Goal: Information Seeking & Learning: Find specific fact

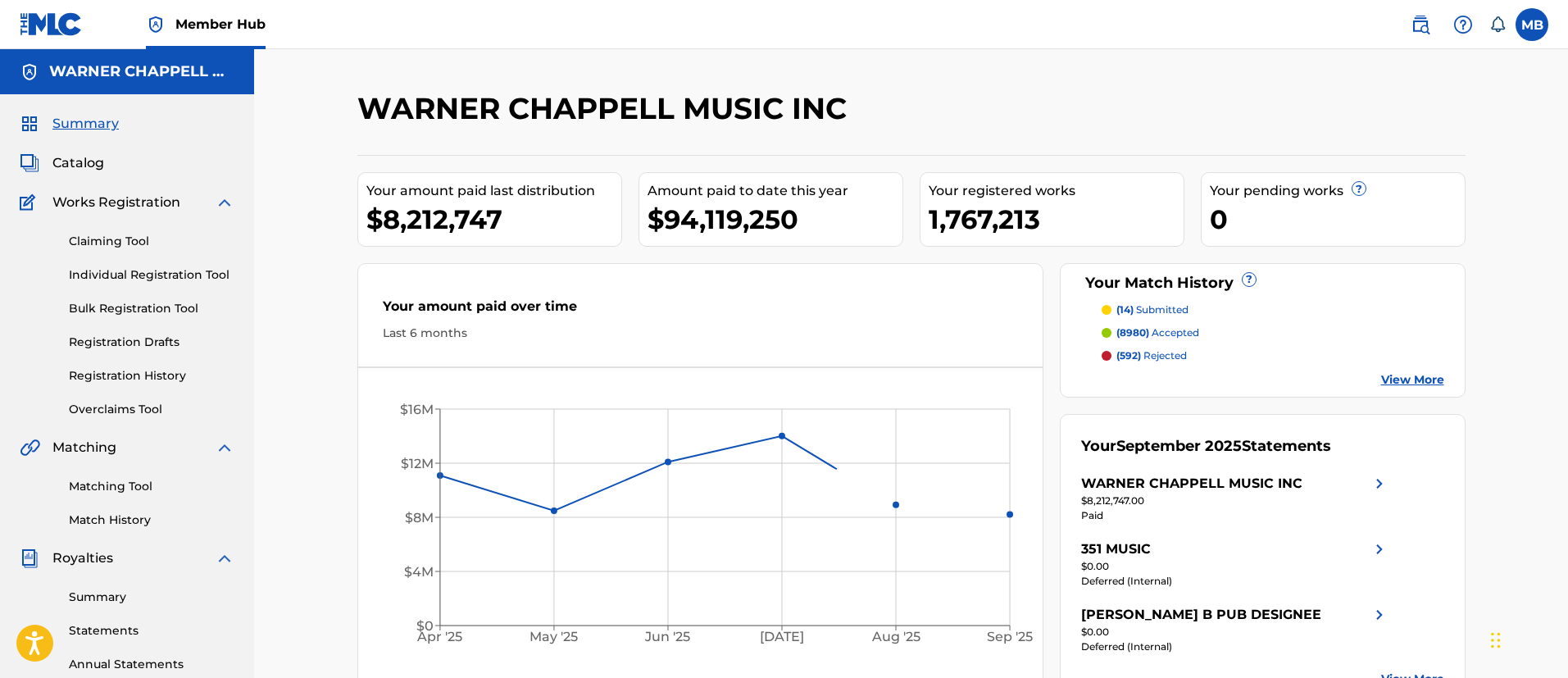
click at [1416, 41] on nav "Member Hub MB MB Marshall Borden marshall.borden@warnerchappell.com Notificatio…" at bounding box center [784, 25] width 1568 height 49
drag, startPoint x: 1422, startPoint y: 29, endPoint x: 1404, endPoint y: 40, distance: 21.1
click at [1422, 29] on img at bounding box center [1420, 25] width 20 height 20
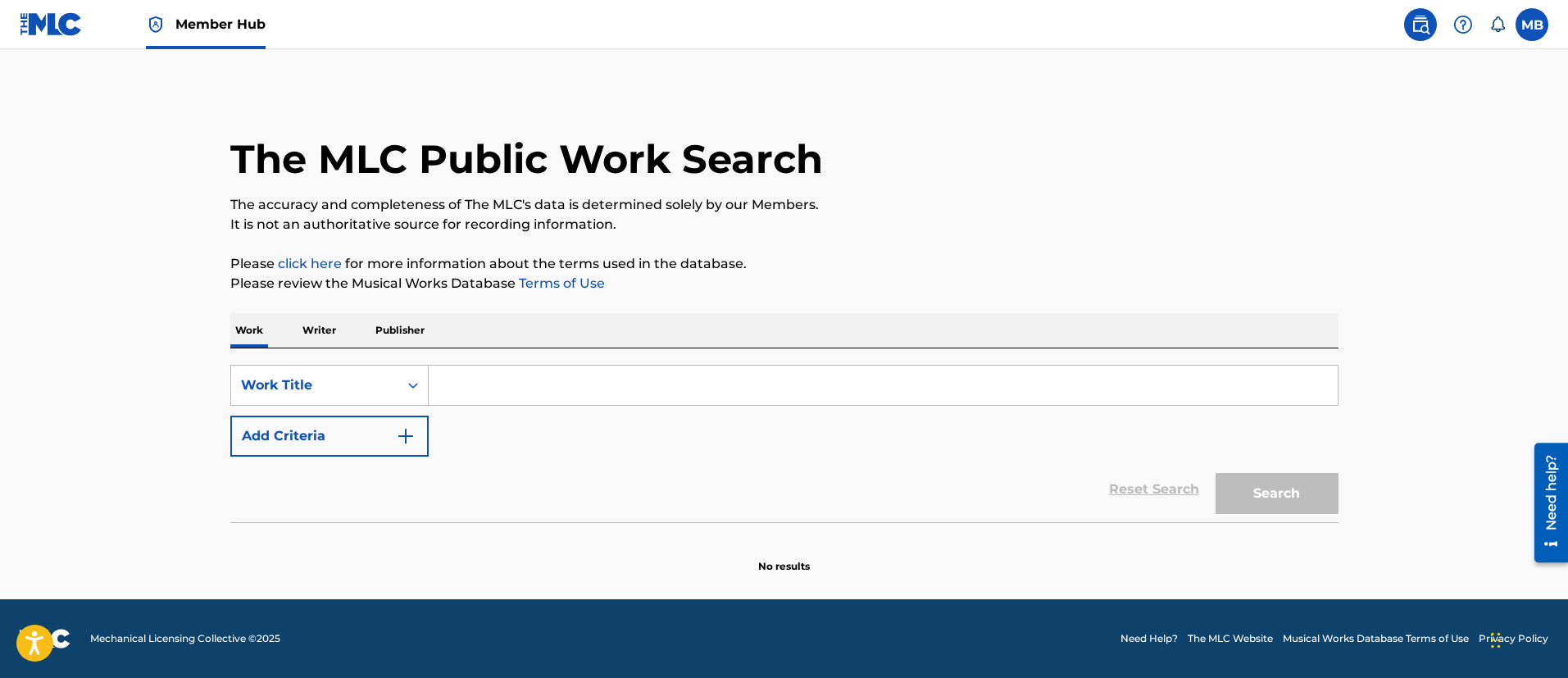
click at [501, 391] on input "Search Form" at bounding box center [884, 386] width 909 height 40
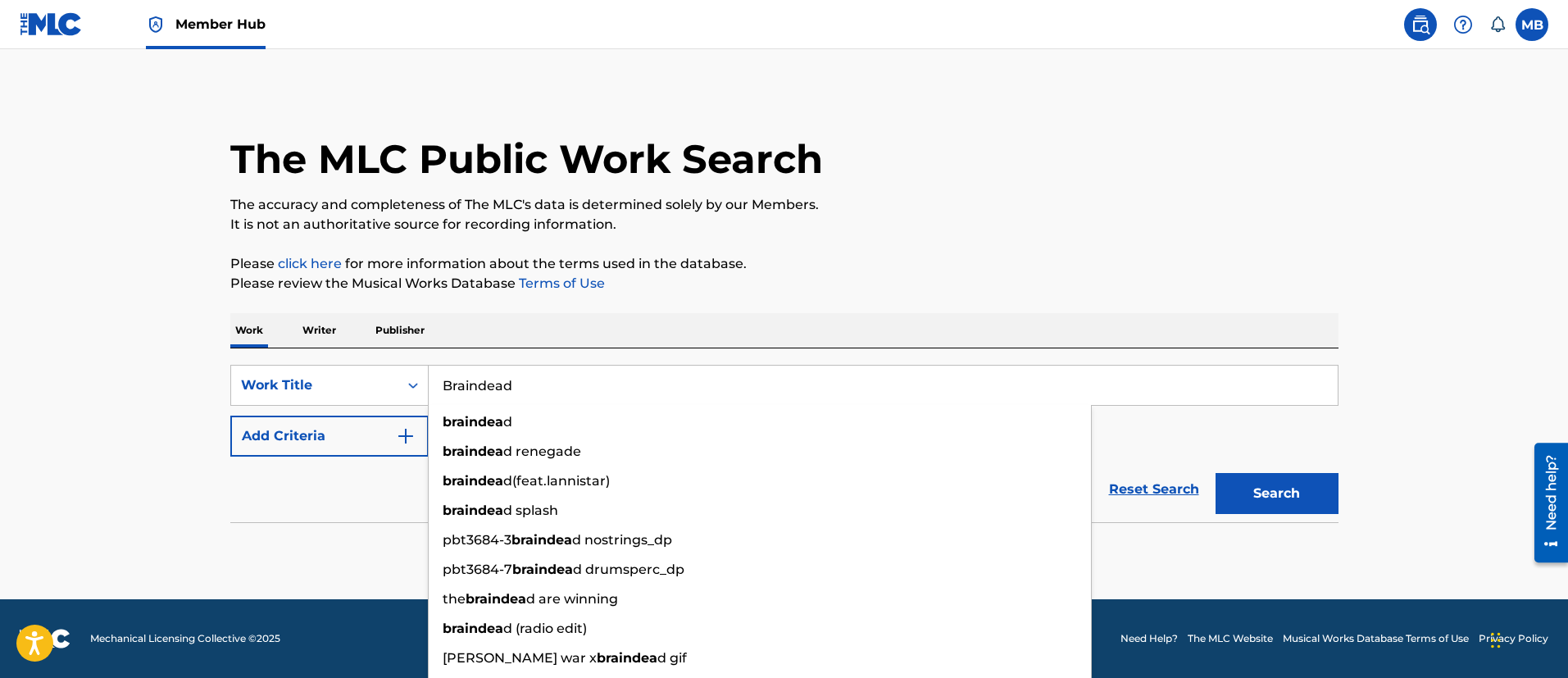
type input "Braindead"
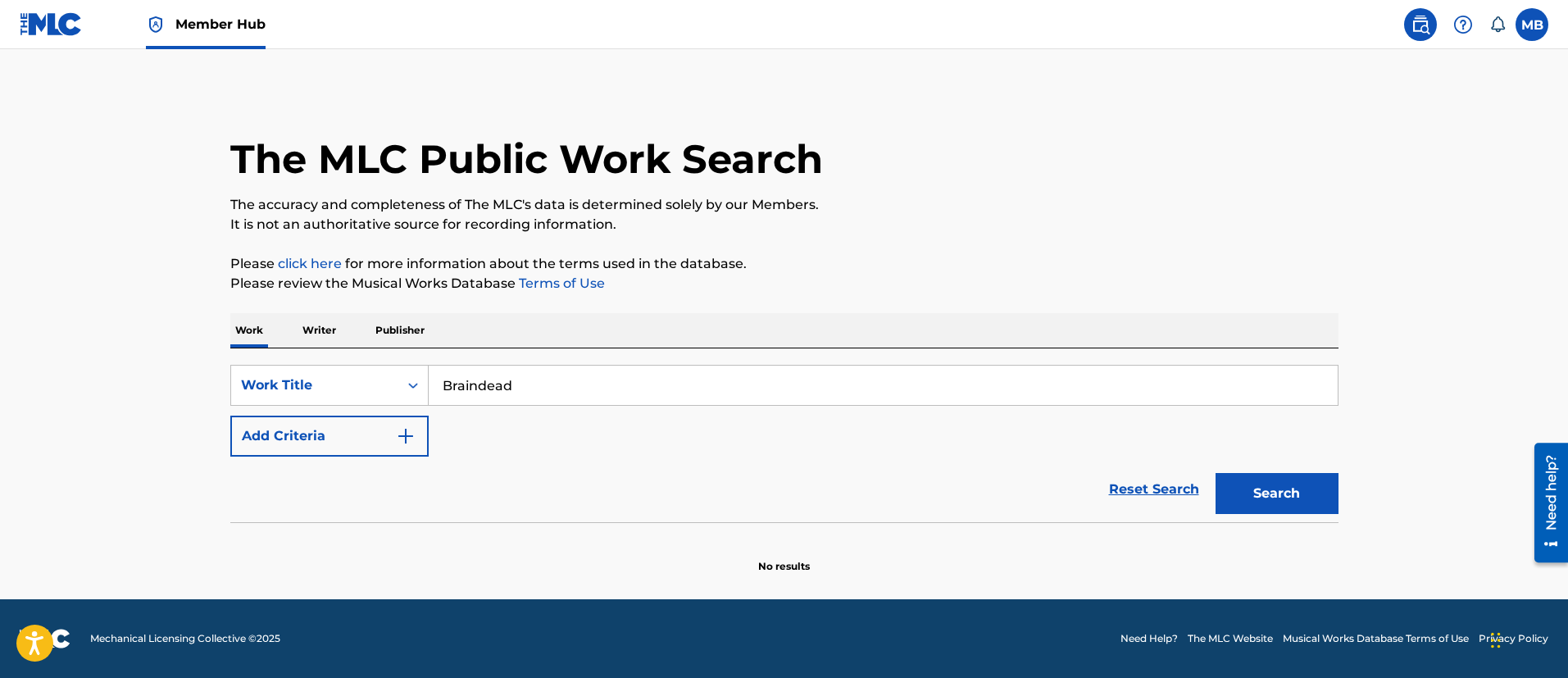
click at [360, 478] on div "Reset Search Search" at bounding box center [784, 489] width 1108 height 65
click at [359, 436] on button "Add Criteria" at bounding box center [330, 436] width 198 height 41
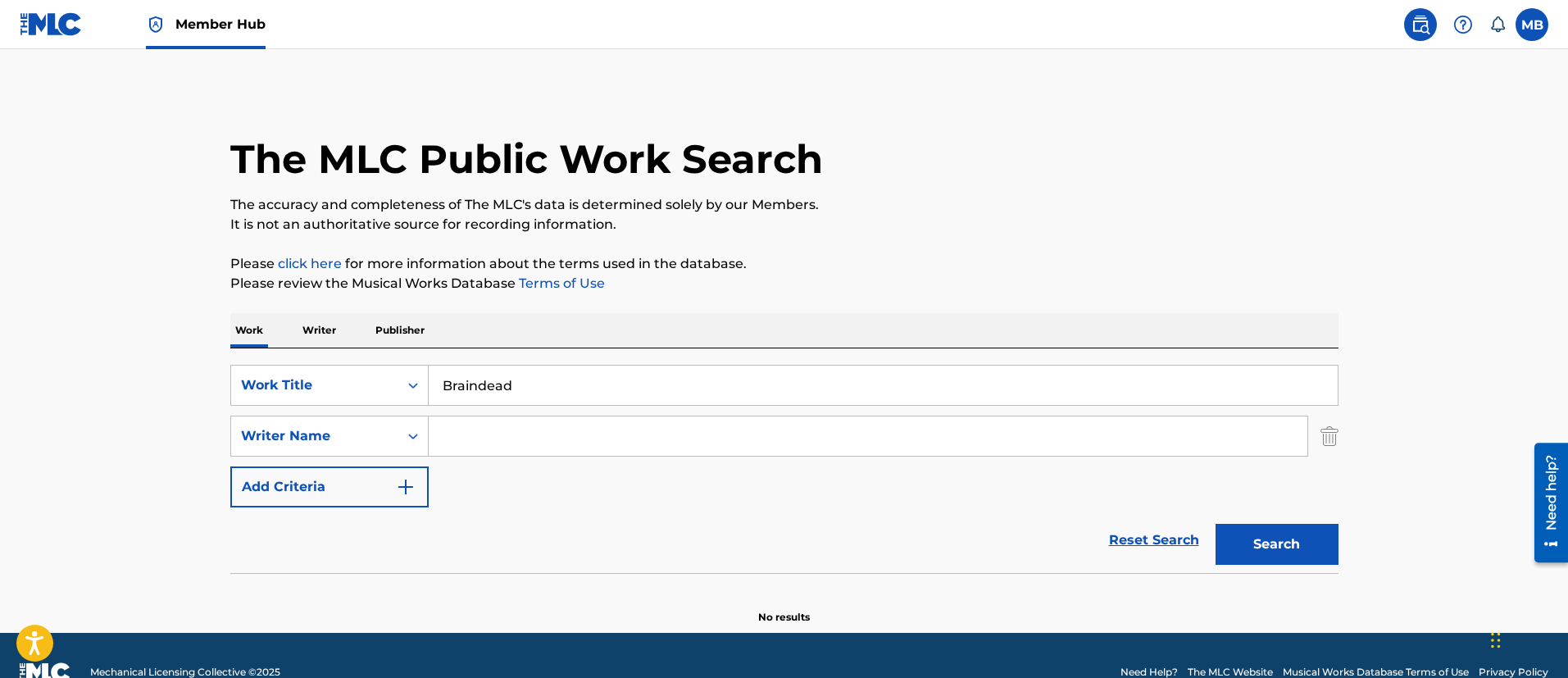
click at [528, 426] on input "Search Form" at bounding box center [869, 437] width 879 height 40
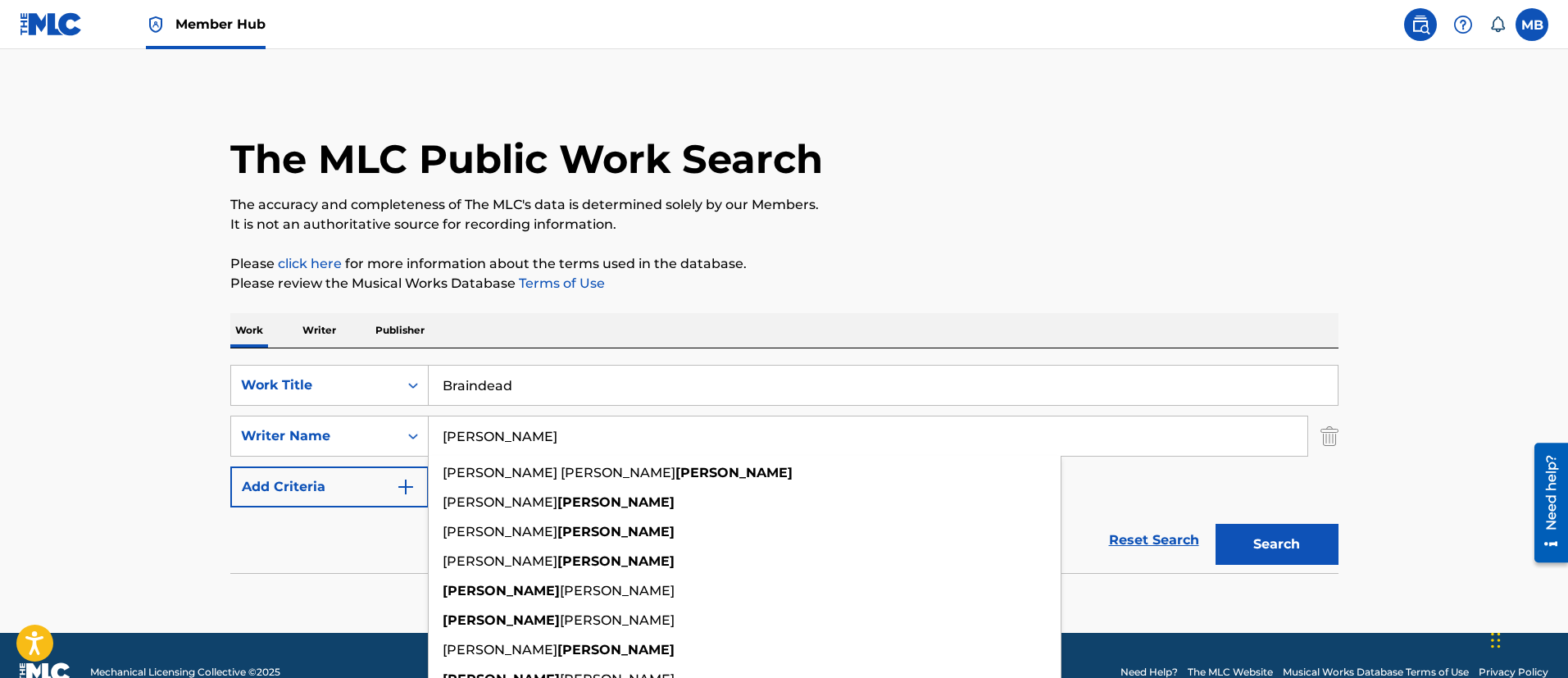
type input "brittain"
click at [1215, 524] on button "Search" at bounding box center [1277, 544] width 123 height 41
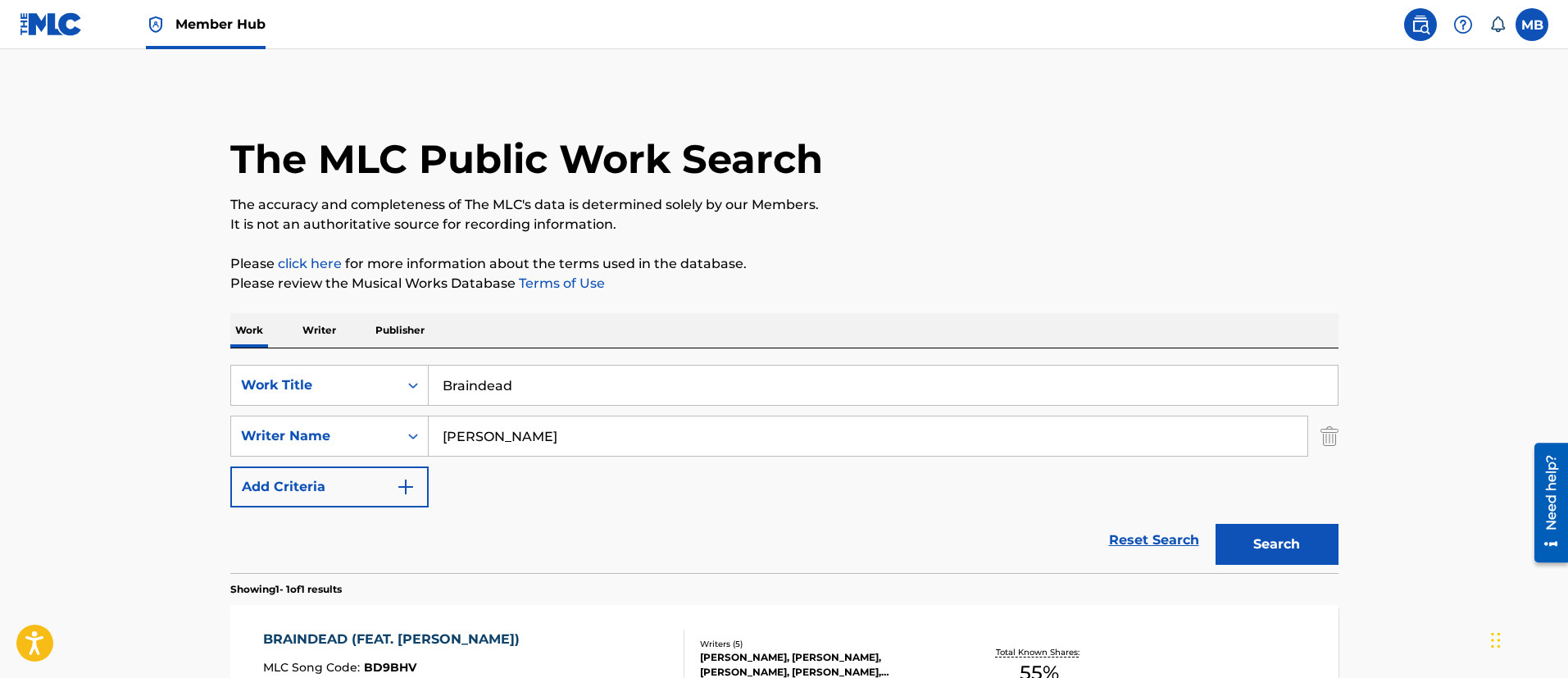
scroll to position [214, 0]
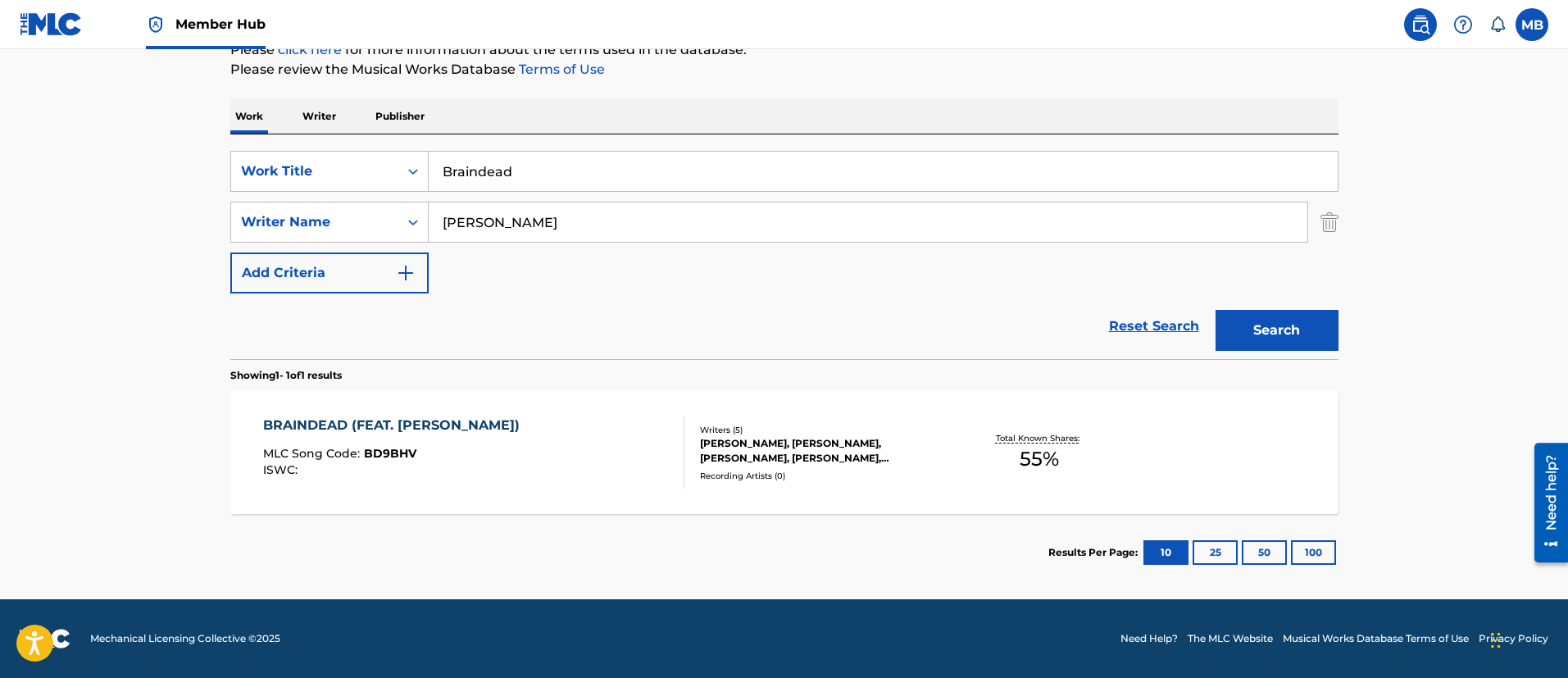
click at [538, 444] on div "BRAINDEAD (FEAT. TOBY MORSE) MLC Song Code : BD9BHV ISWC :" at bounding box center [474, 453] width 422 height 74
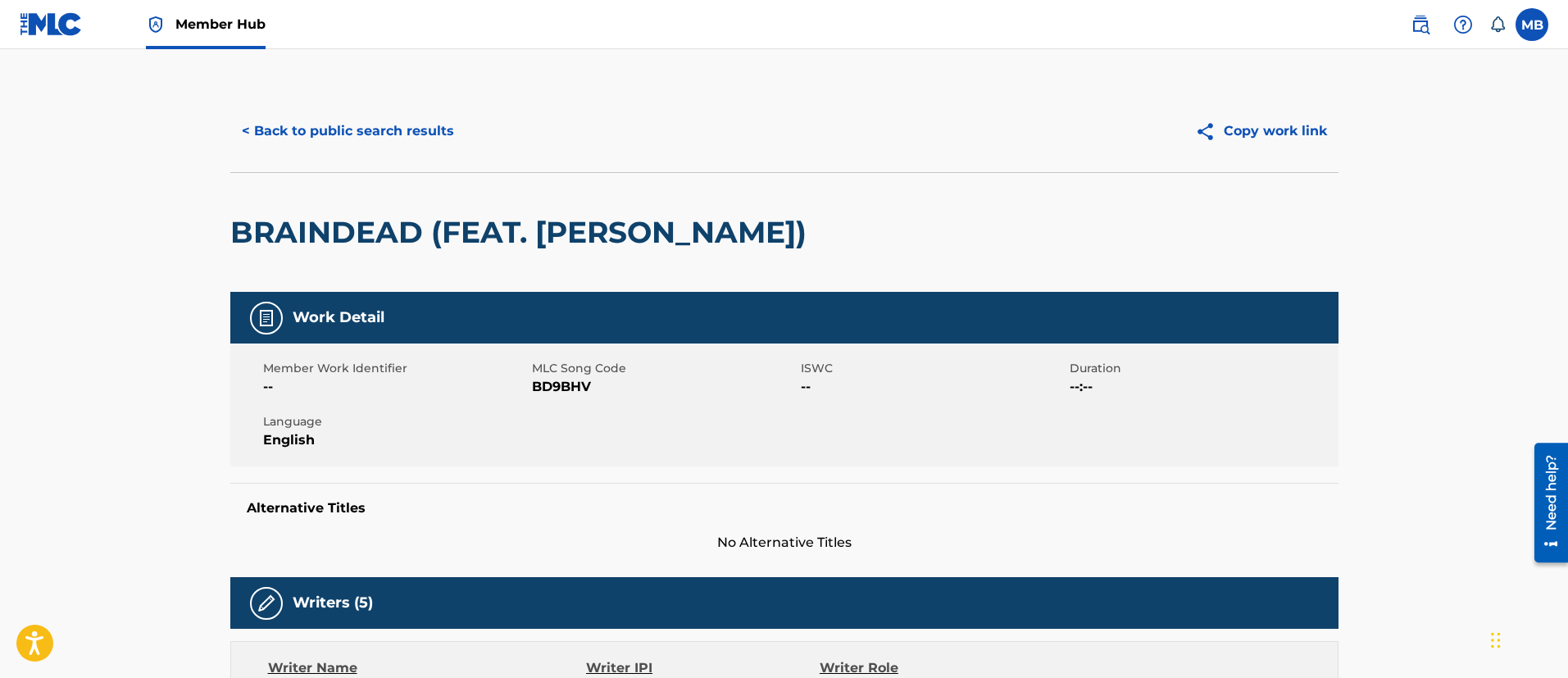
click at [571, 396] on span "BD9BHV" at bounding box center [664, 387] width 265 height 20
copy span "BD9BHV"
click at [1404, 28] on link at bounding box center [1420, 25] width 33 height 33
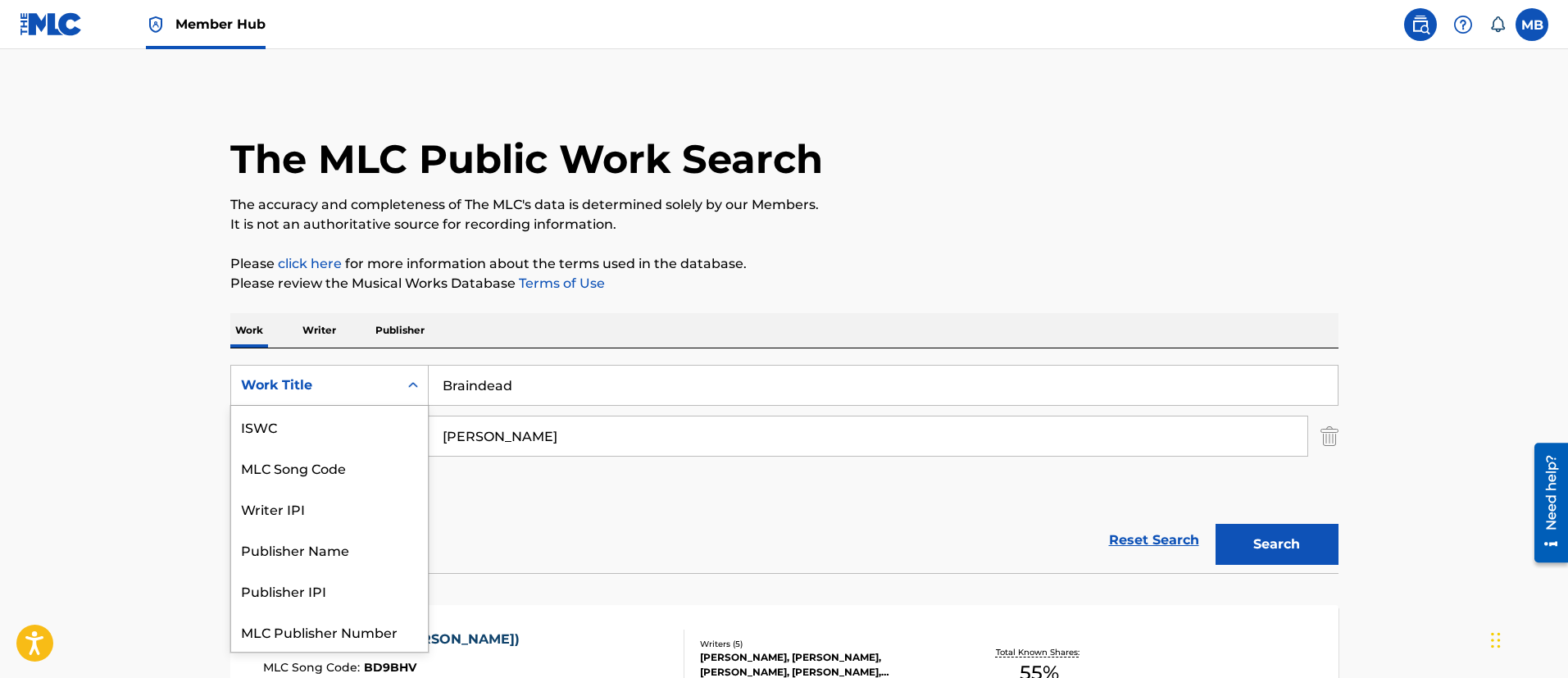
click at [319, 394] on div "Work Title" at bounding box center [315, 385] width 147 height 20
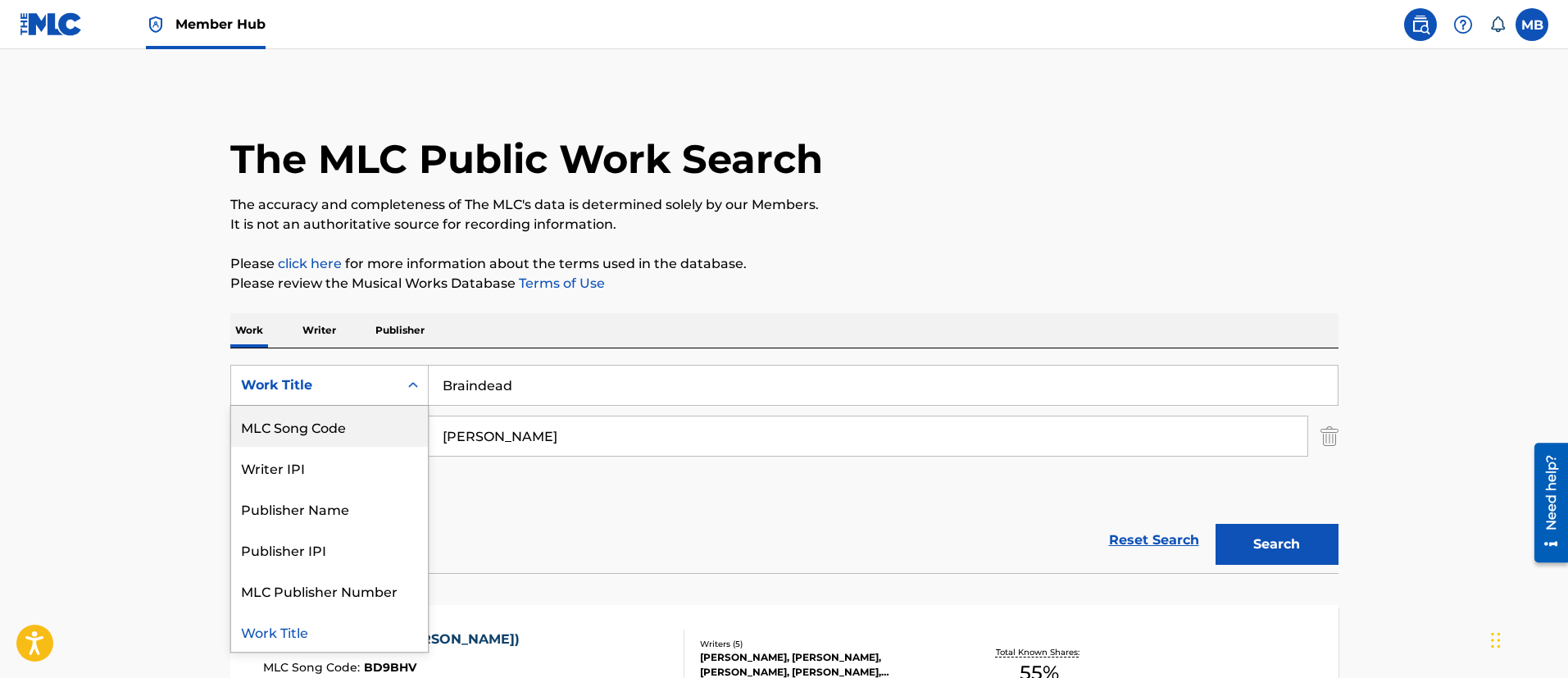
click at [318, 414] on div "MLC Song Code" at bounding box center [330, 426] width 197 height 41
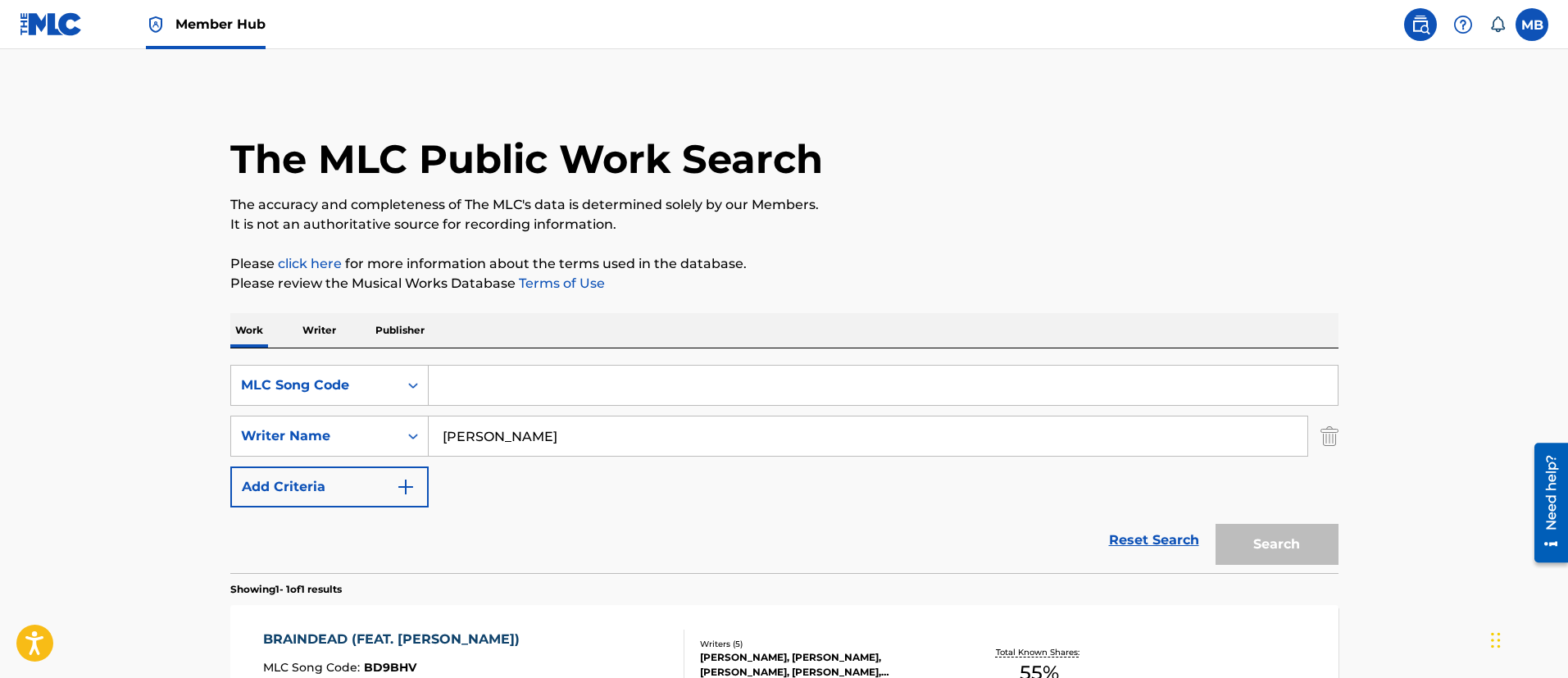
drag, startPoint x: 337, startPoint y: 408, endPoint x: 487, endPoint y: 391, distance: 151.0
click at [487, 391] on input "Search Form" at bounding box center [884, 386] width 909 height 40
paste input "FA53XH"
type input "FA53XH"
click at [1215, 524] on button "Search" at bounding box center [1277, 544] width 123 height 41
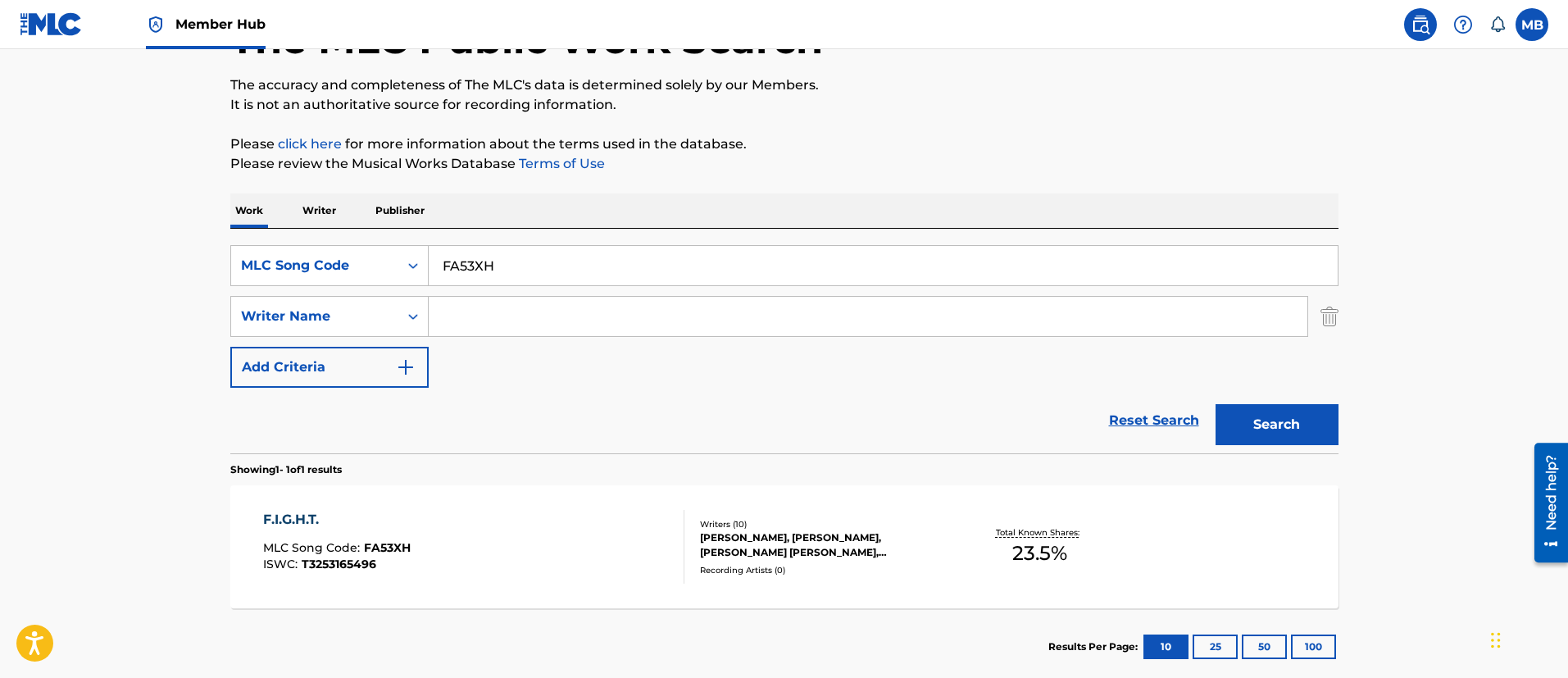
scroll to position [214, 0]
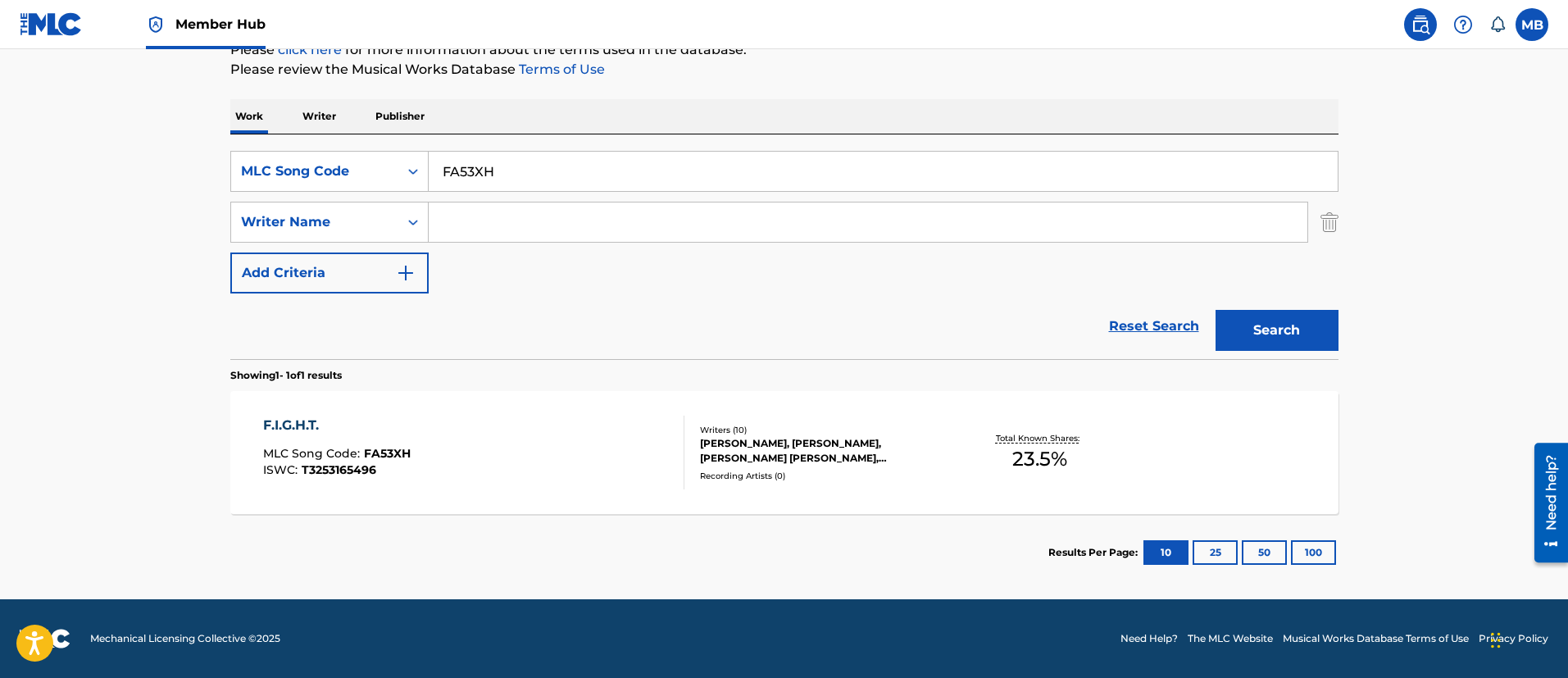
click at [554, 435] on div "F.I.G.H.T. MLC Song Code : FA53XH ISWC : T3253165496" at bounding box center [474, 453] width 422 height 74
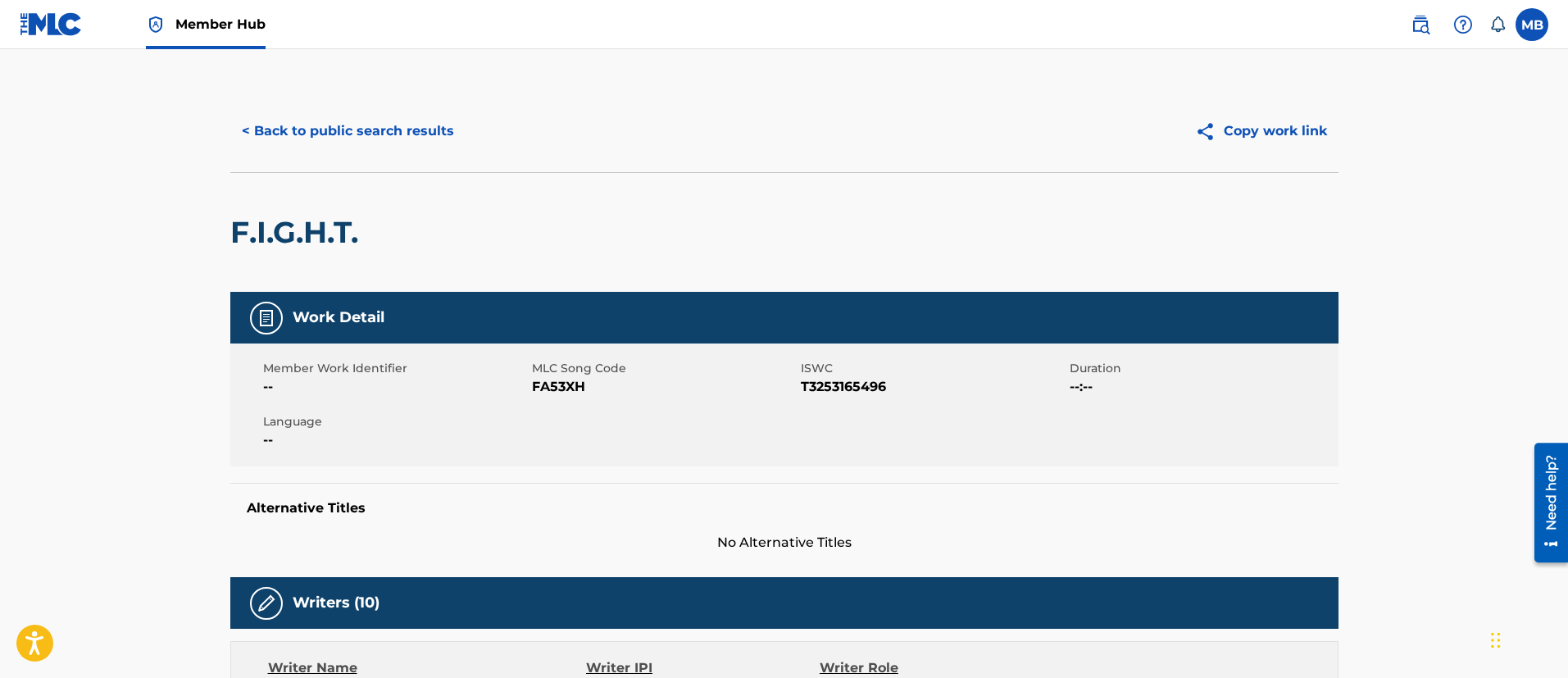
click at [410, 161] on div "< Back to public search results Copy work link" at bounding box center [784, 130] width 1108 height 82
click at [415, 134] on button "< Back to public search results" at bounding box center [348, 130] width 235 height 41
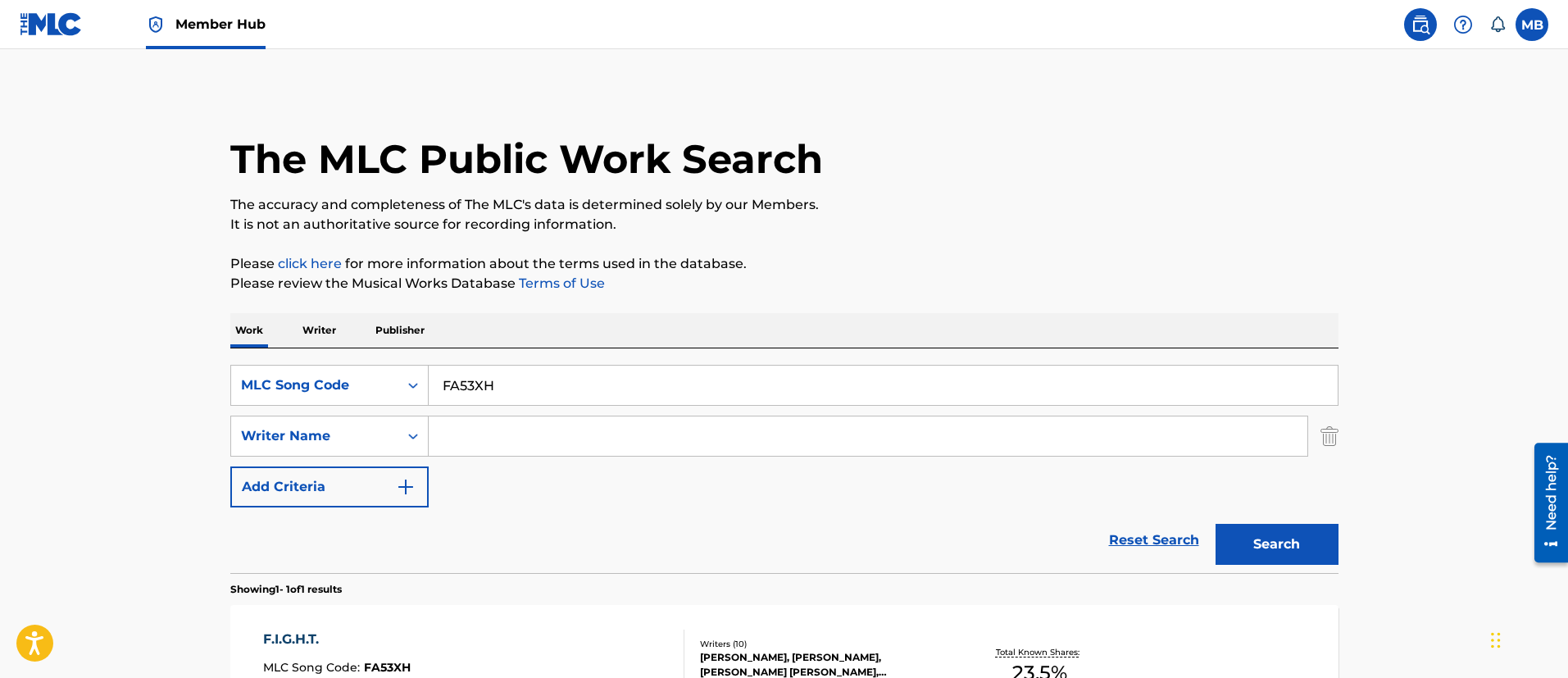
scroll to position [120, 0]
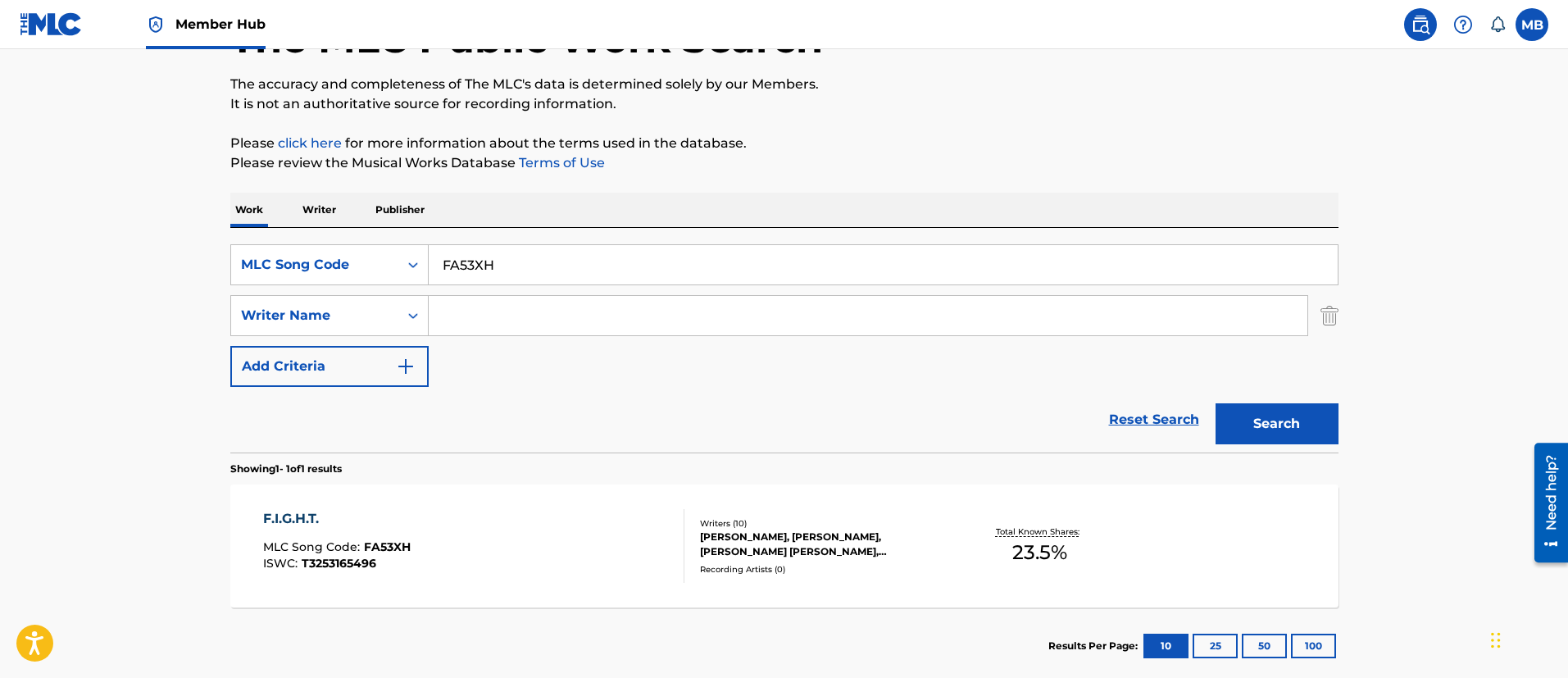
drag, startPoint x: 529, startPoint y: 258, endPoint x: 223, endPoint y: 221, distance: 308.2
click at [270, 247] on div "SearchWithCriteria3b061657-9d81-4888-91f4-a56dd6e0151d MLC Song Code FA53XH" at bounding box center [784, 264] width 1108 height 41
paste input "E5CNI"
type input "FE5CNI"
click at [1215, 404] on button "Search" at bounding box center [1277, 424] width 123 height 41
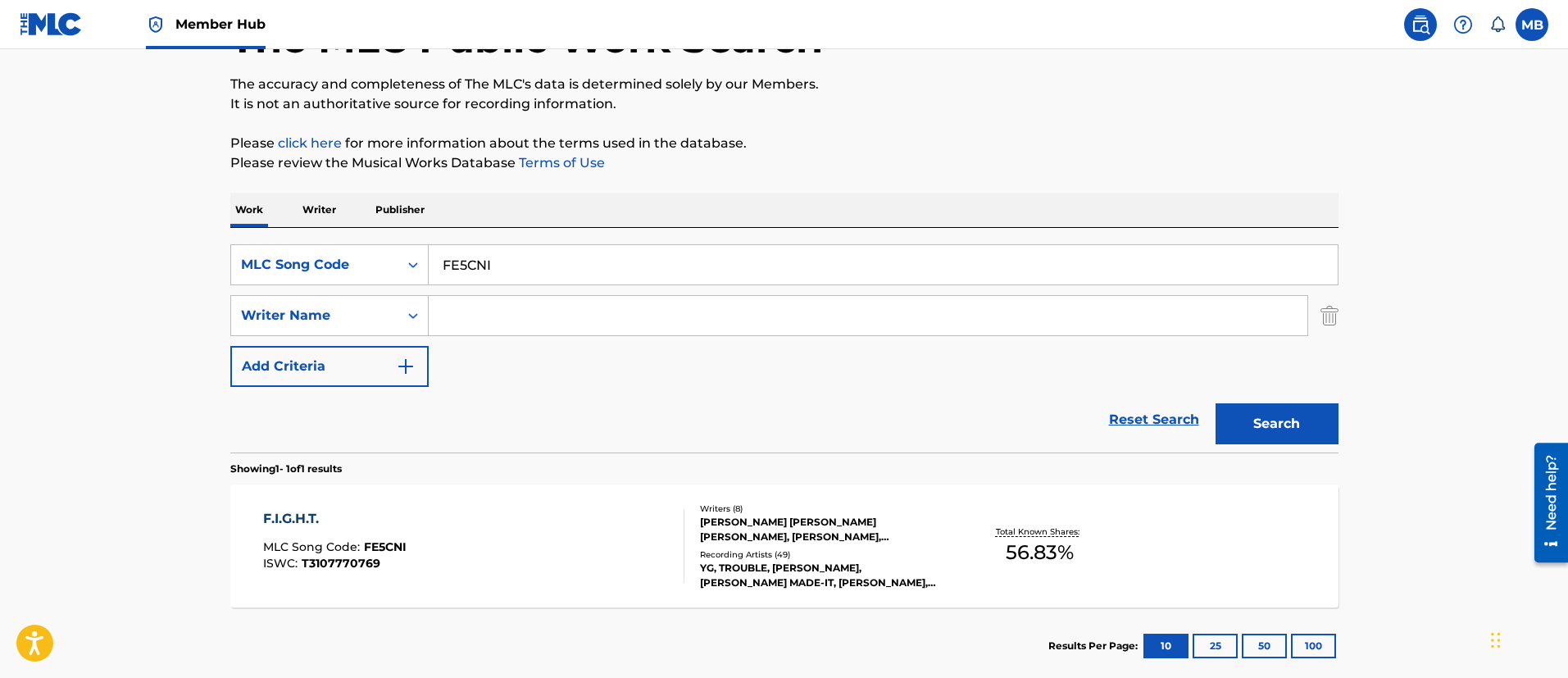
click at [493, 538] on div "F.I.G.H.T. MLC Song Code : FE5CNI ISWC : T3107770769" at bounding box center [474, 546] width 422 height 74
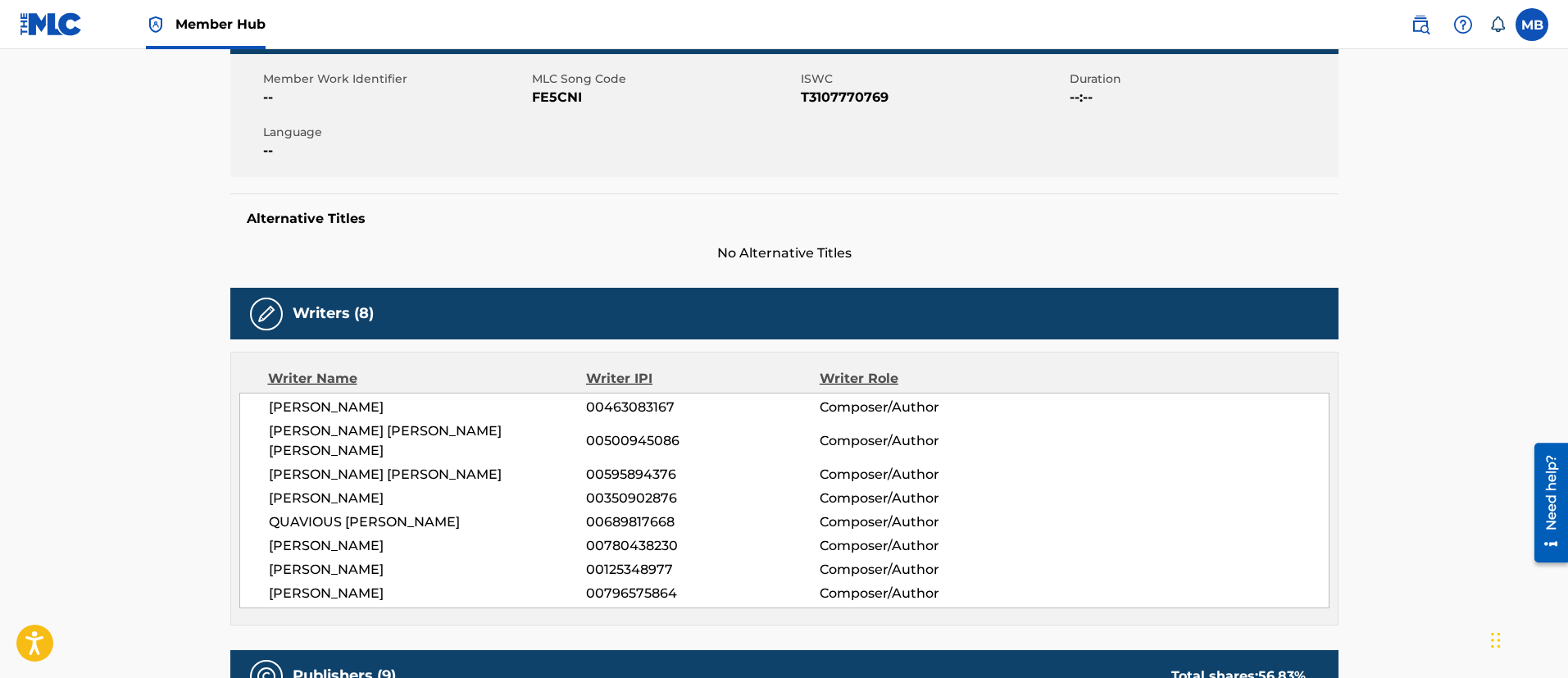
scroll to position [123, 0]
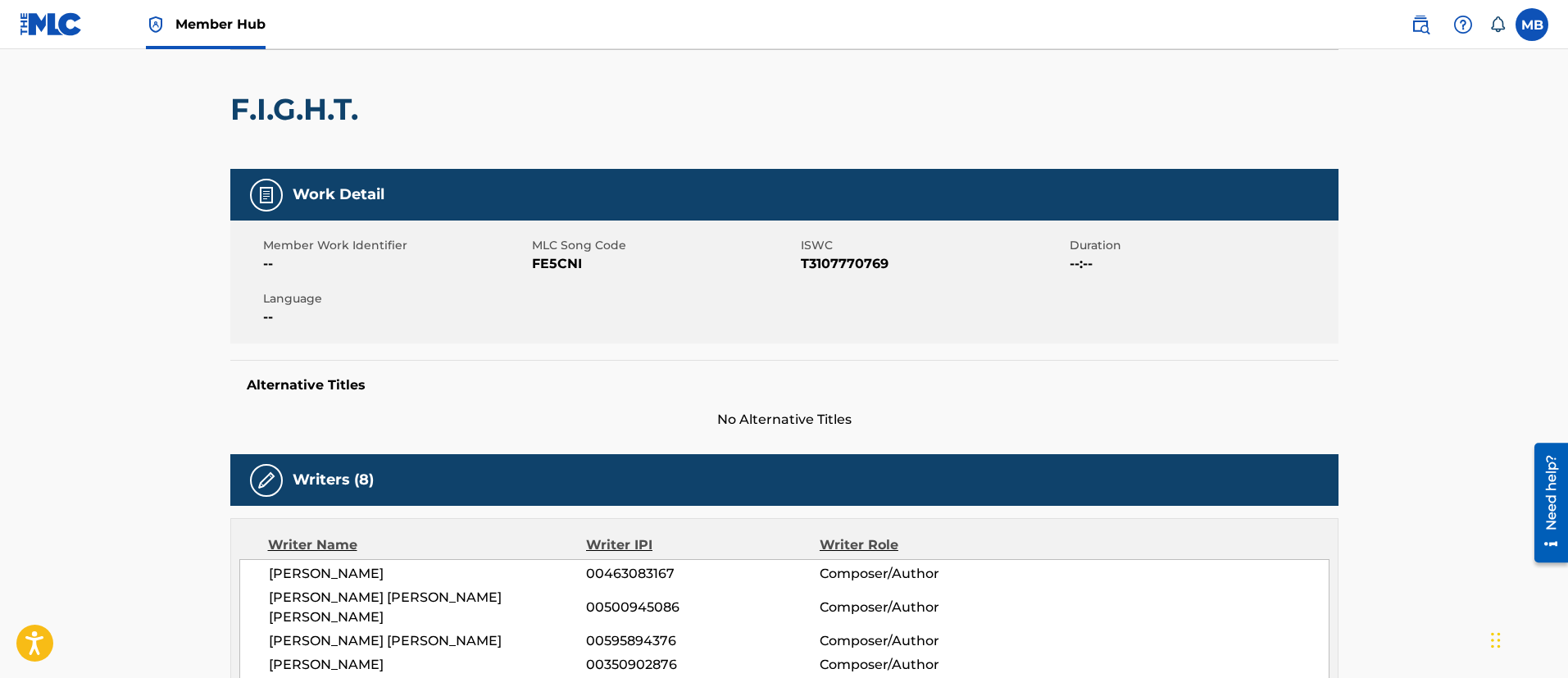
click at [211, 26] on span "Member Hub" at bounding box center [220, 25] width 90 height 19
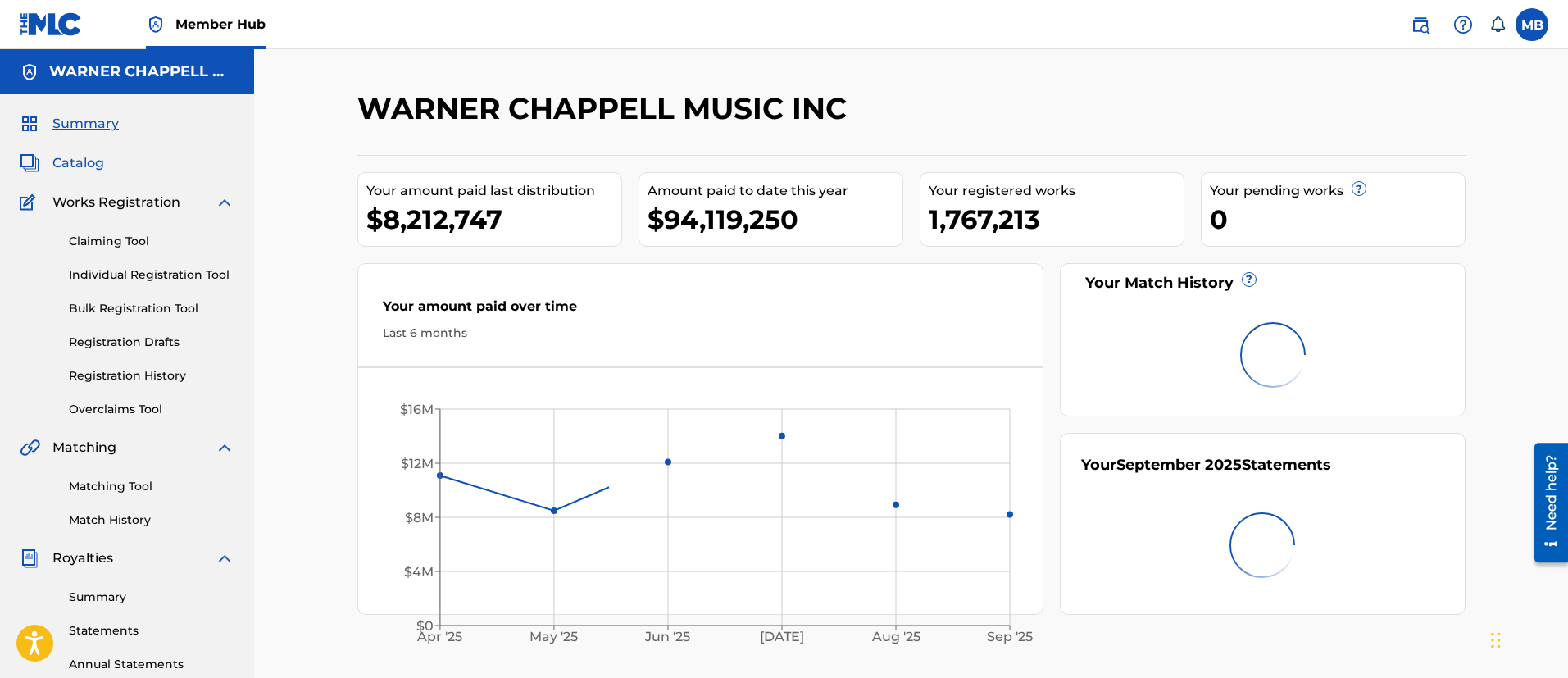
click at [80, 157] on span "Catalog" at bounding box center [78, 163] width 52 height 20
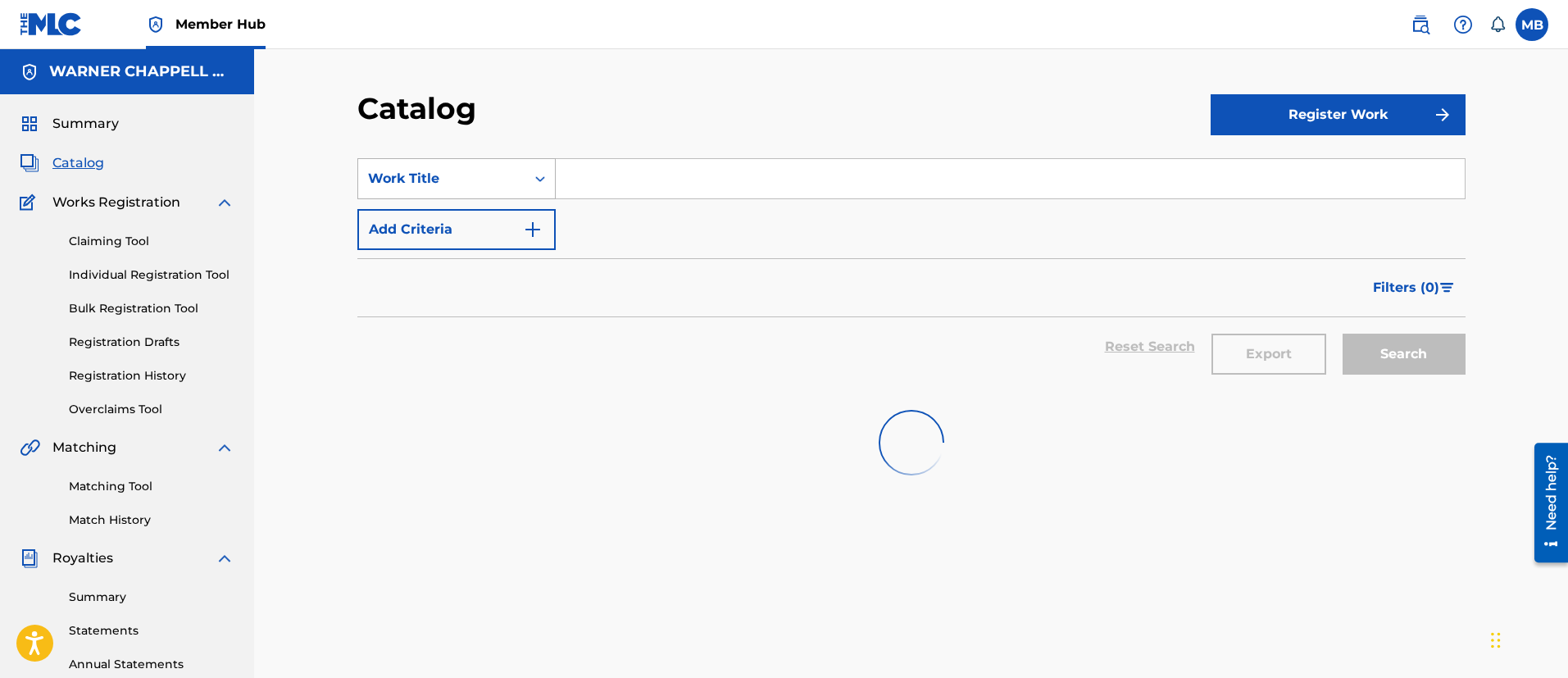
click at [390, 180] on div "Work Title" at bounding box center [441, 179] width 147 height 20
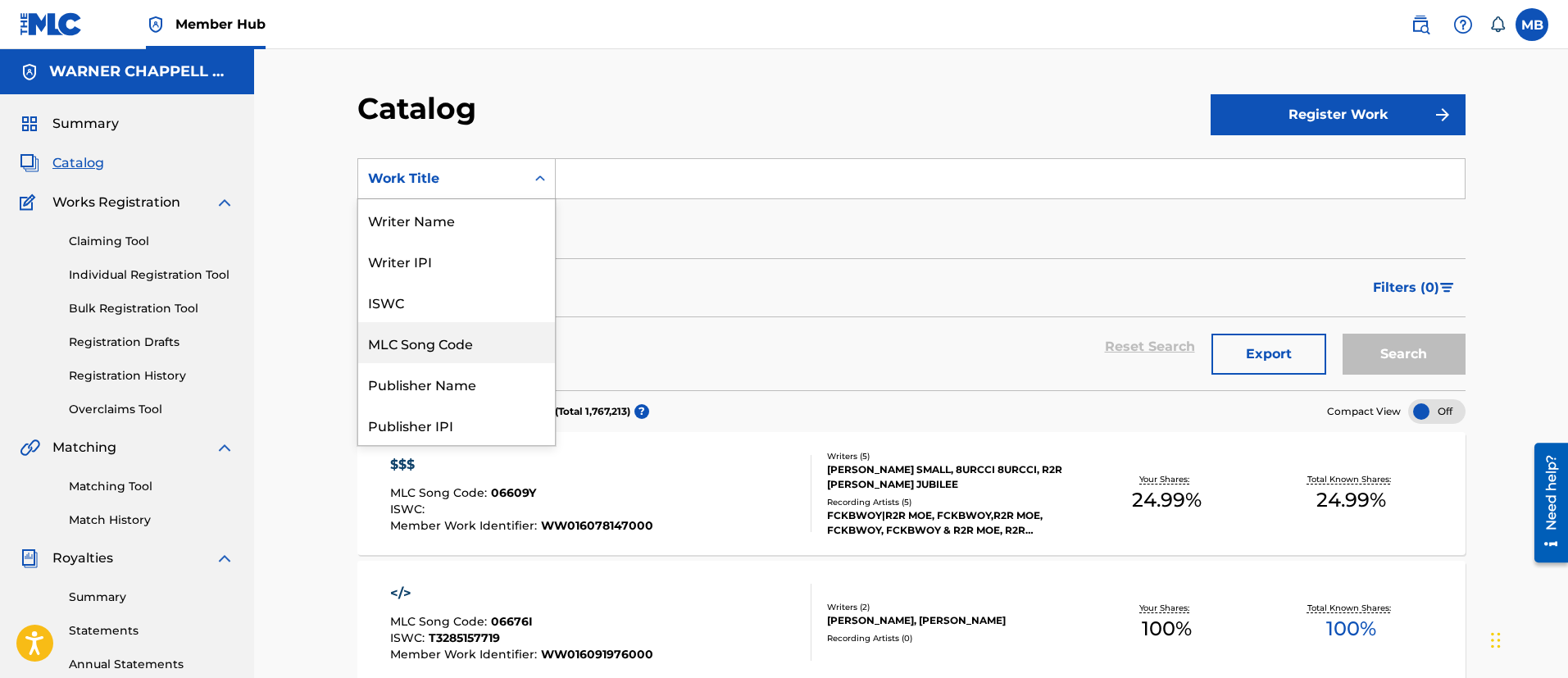
click at [430, 354] on div "MLC Song Code" at bounding box center [457, 342] width 197 height 41
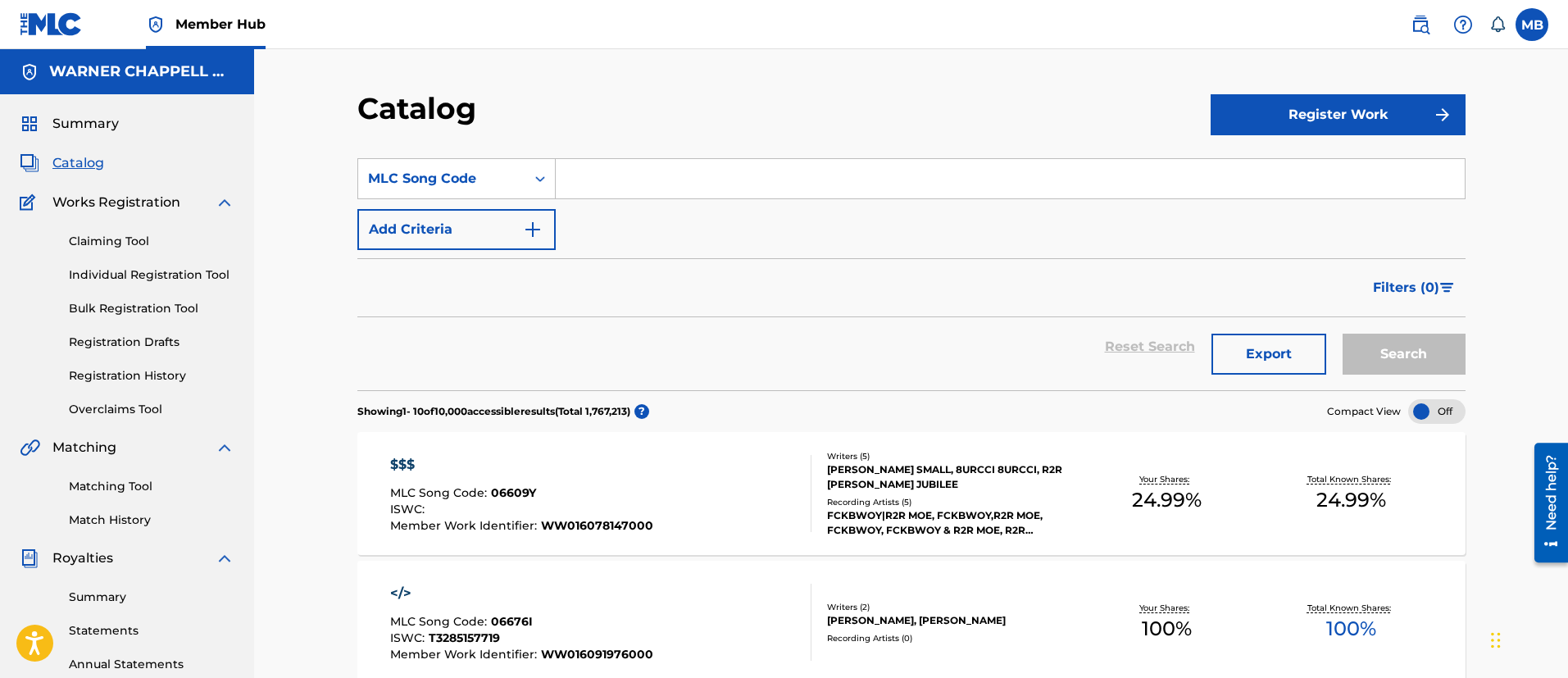
click at [629, 159] on input "Search Form" at bounding box center [1010, 179] width 909 height 40
paste input "FV7VIF"
type input "FV7VIF"
click at [1342, 334] on button "Search" at bounding box center [1404, 354] width 123 height 41
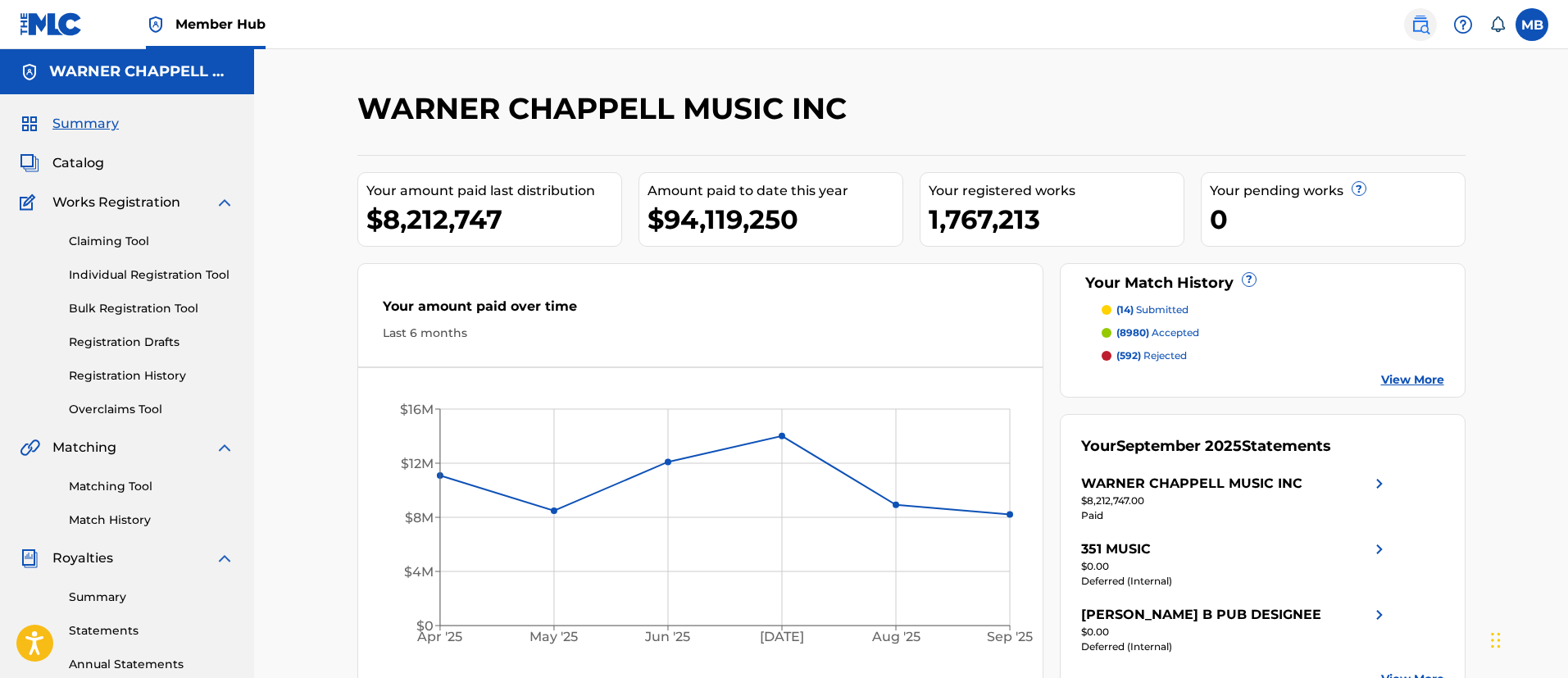
click at [1413, 34] on link at bounding box center [1420, 25] width 33 height 33
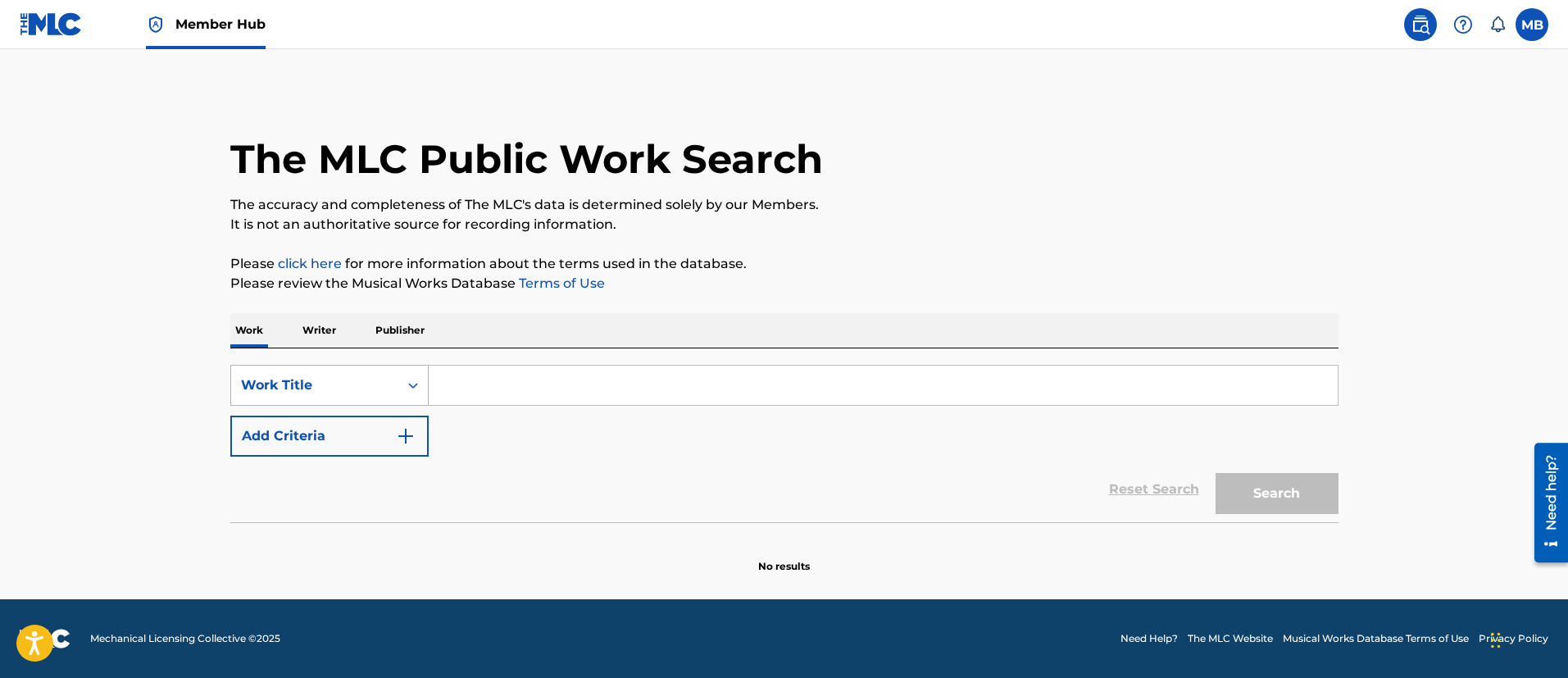
click at [345, 385] on div "Work Title" at bounding box center [315, 385] width 147 height 20
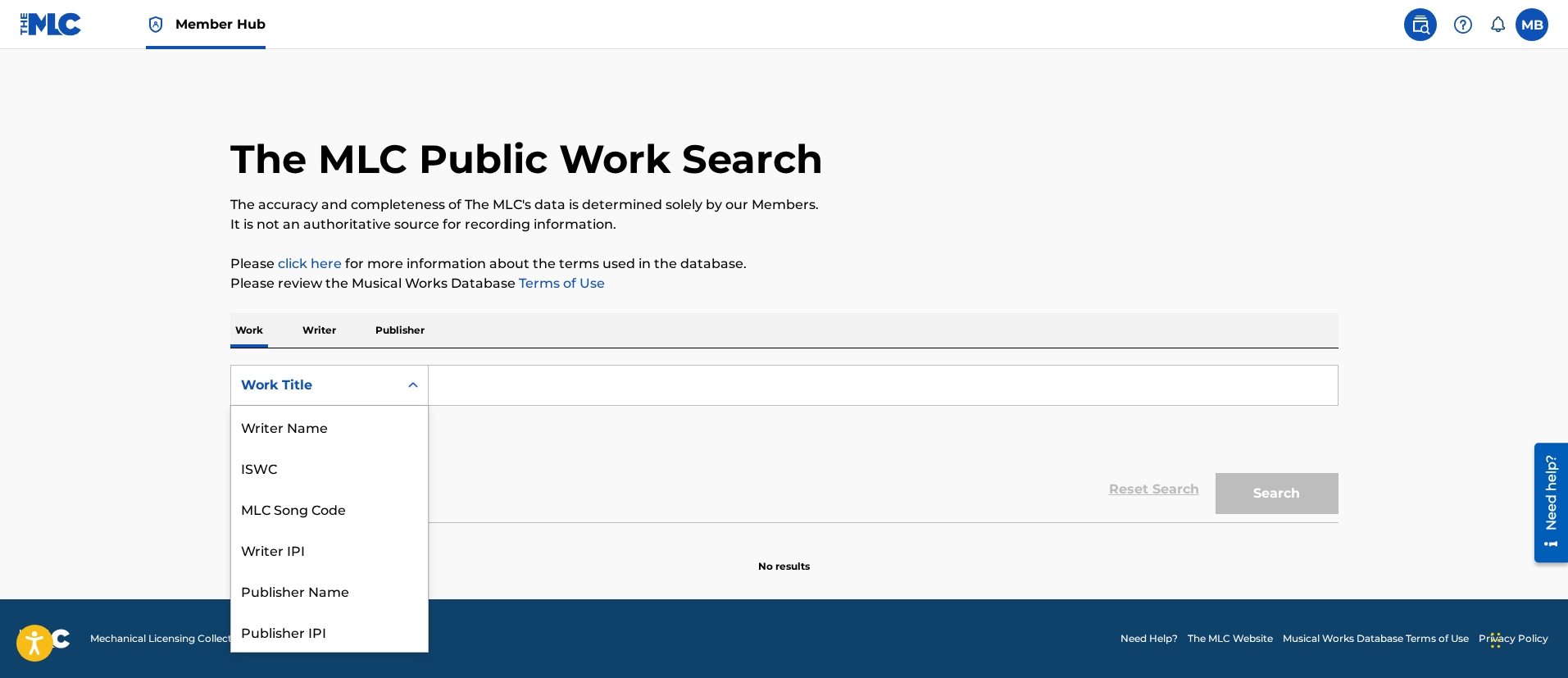
scroll to position [82, 0]
click at [349, 439] on div "MLC Song Code" at bounding box center [330, 426] width 197 height 41
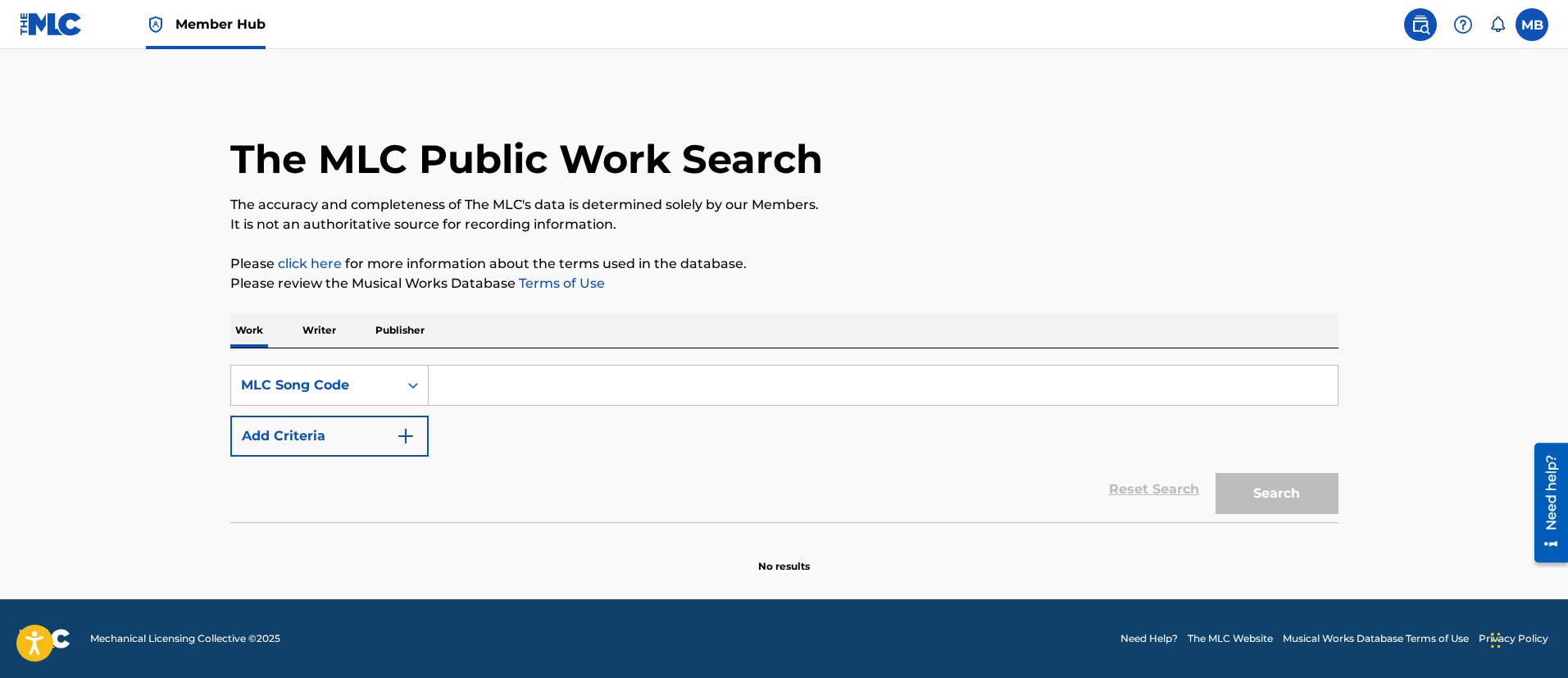
click at [482, 388] on input "Search Form" at bounding box center [884, 386] width 909 height 40
paste input "WW 010012053 00"
type input "WW 010012053 00"
click at [245, 22] on span "Member Hub" at bounding box center [220, 25] width 90 height 19
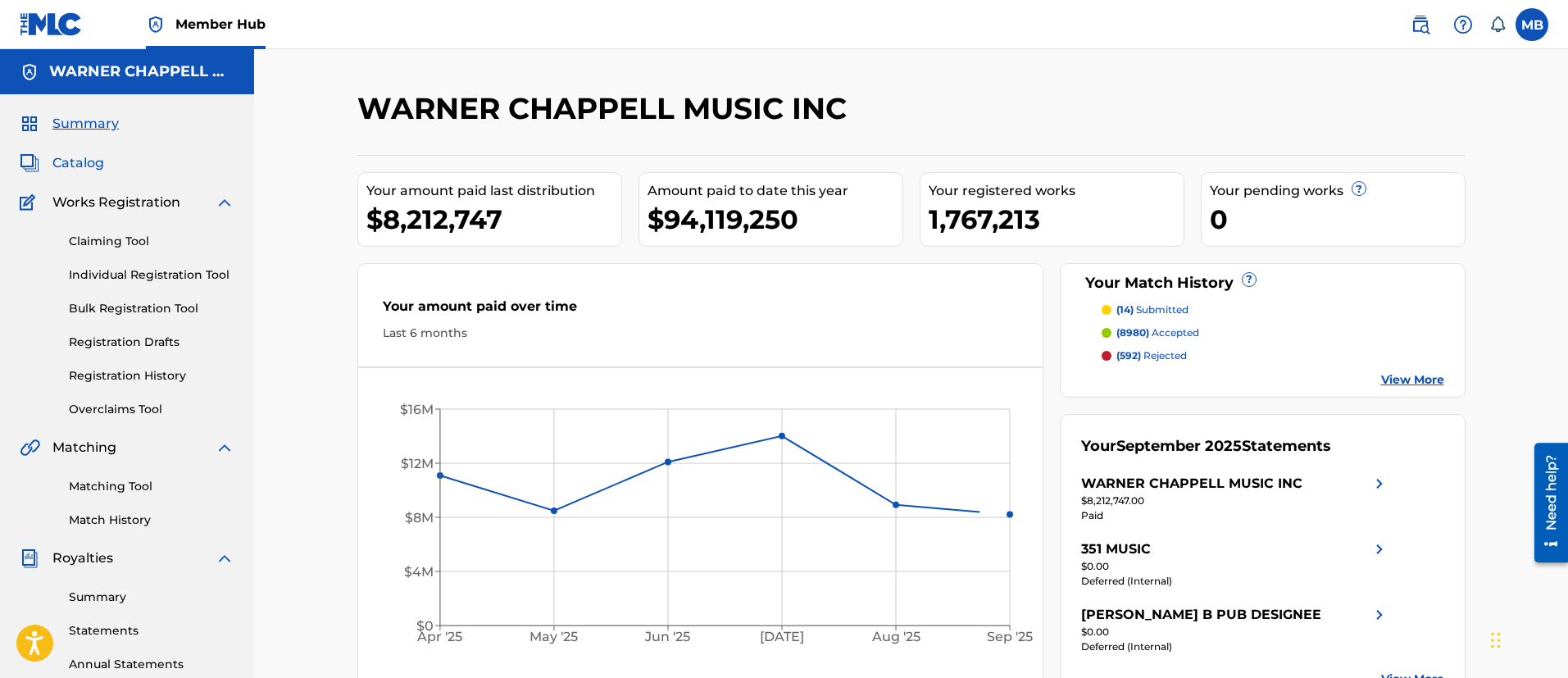
click at [67, 165] on span "Catalog" at bounding box center [78, 163] width 52 height 20
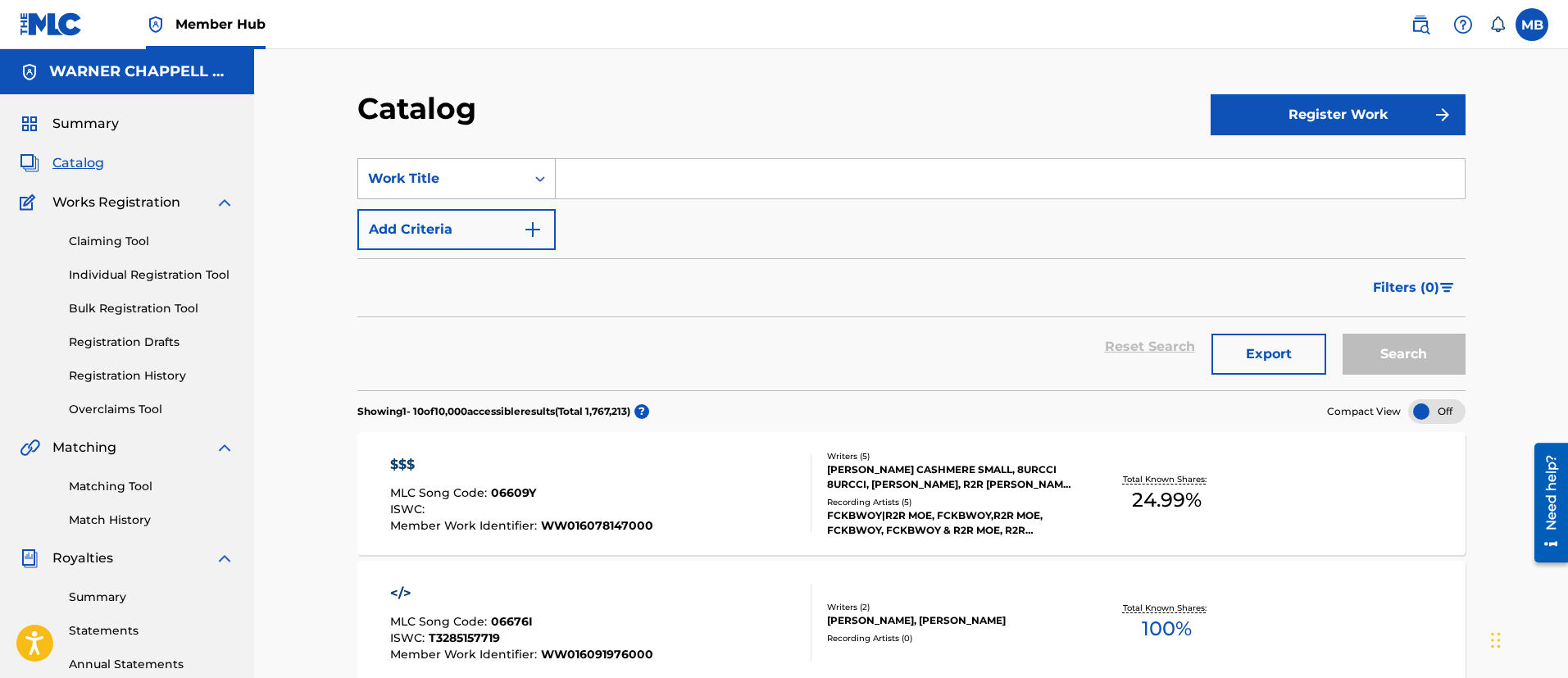
click at [420, 169] on div "Work Title" at bounding box center [441, 179] width 147 height 20
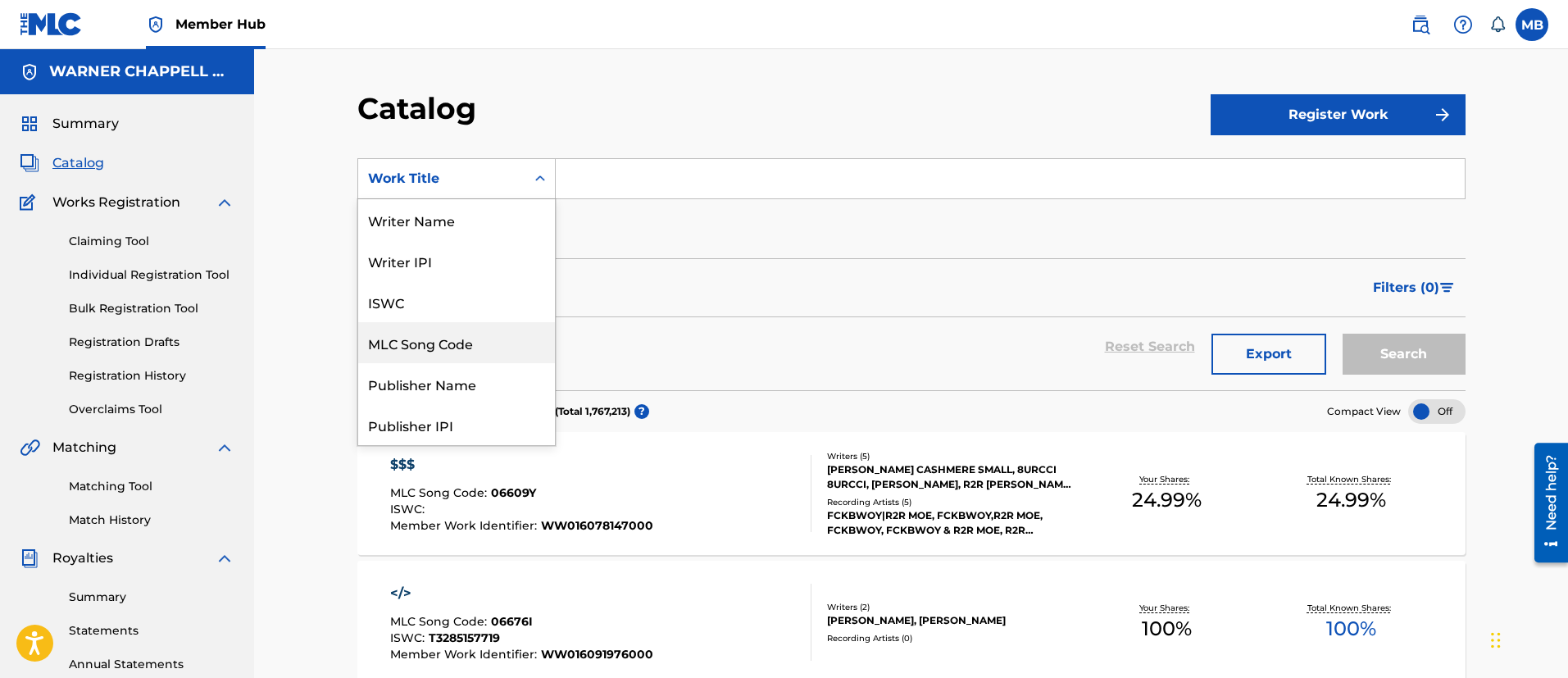
click at [444, 339] on div "MLC Song Code" at bounding box center [457, 342] width 197 height 41
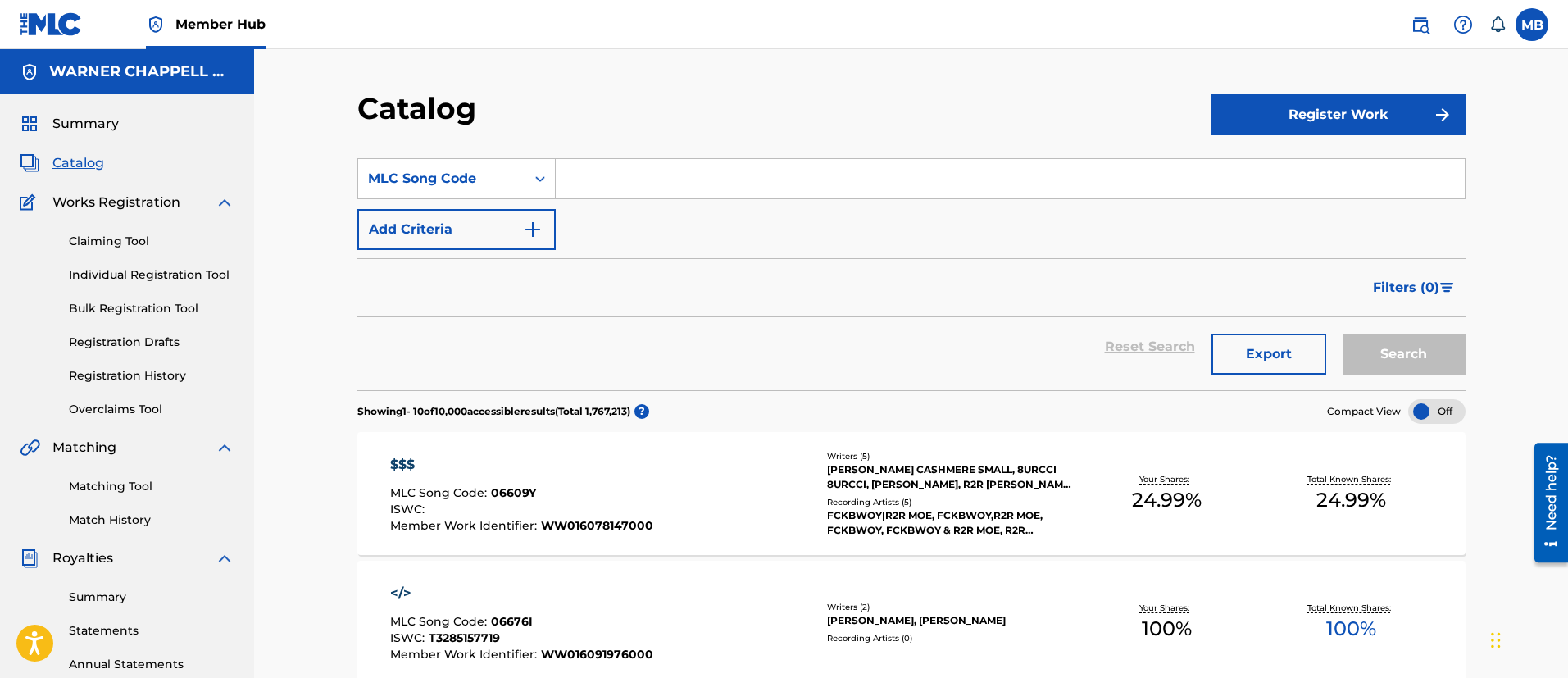
click at [580, 181] on input "Search Form" at bounding box center [1010, 179] width 909 height 40
paste input "X37700"
click at [1342, 334] on button "Search" at bounding box center [1404, 354] width 123 height 41
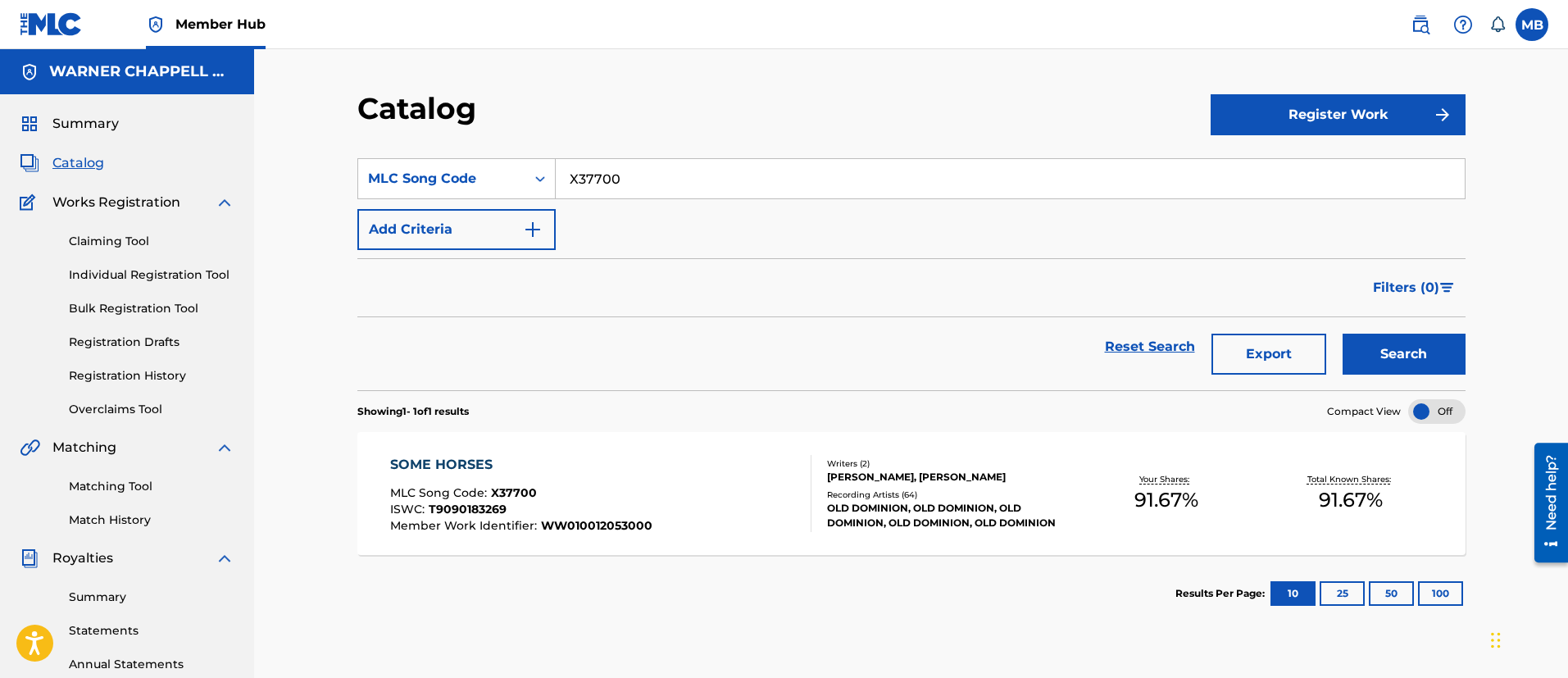
drag, startPoint x: 404, startPoint y: 151, endPoint x: 343, endPoint y: 148, distance: 61.1
click at [351, 148] on div "Catalog Register Work SearchWithCriteriad81859a8-5583-4d11-911f-f38f99d8ede8 ML…" at bounding box center [911, 513] width 1147 height 848
paste input "HV9S31"
type input "HV9S31"
click at [1342, 334] on button "Search" at bounding box center [1404, 354] width 123 height 41
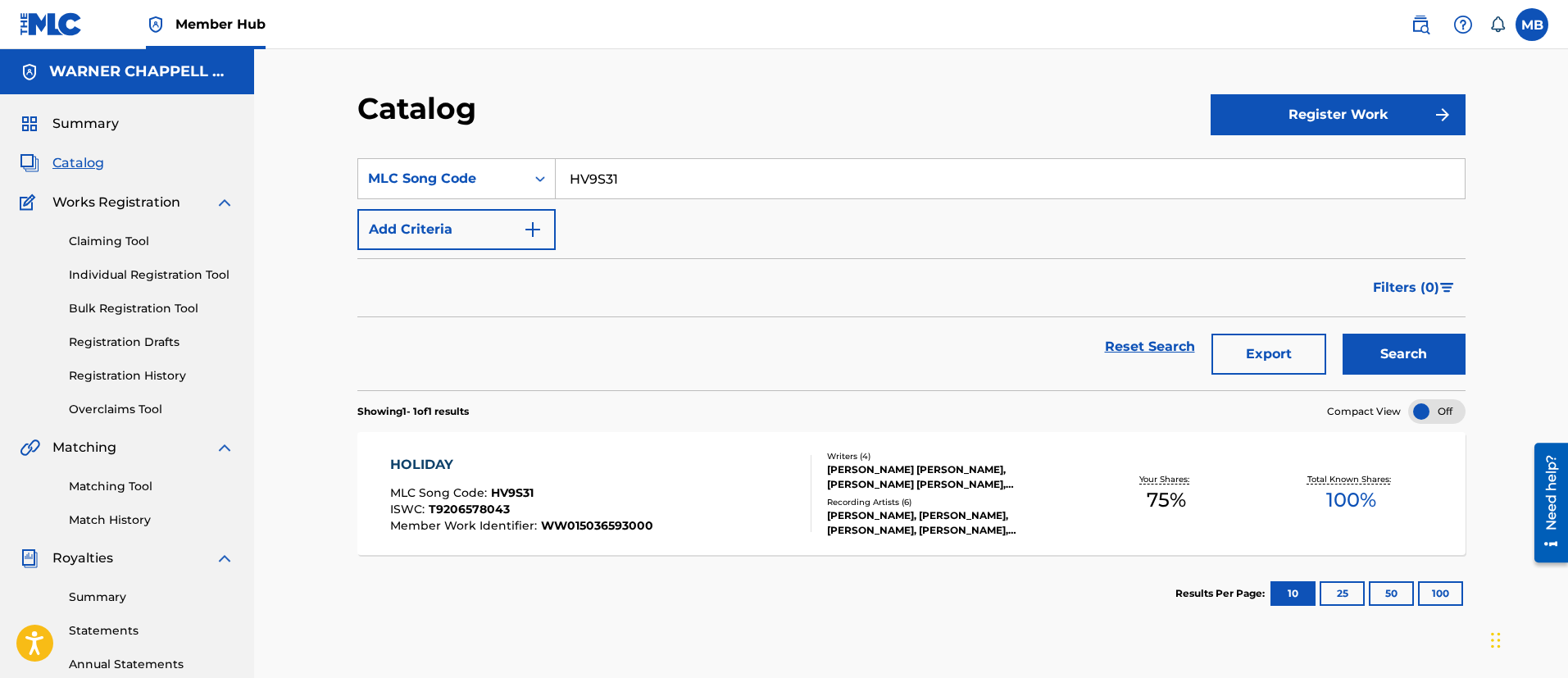
click at [624, 165] on input "HV9S31" at bounding box center [1010, 179] width 909 height 40
click at [676, 479] on div "HOLIDAY MLC Song Code : HV9S31 ISWC : T9206578043 Member Work Identifier : WW01…" at bounding box center [601, 494] width 422 height 78
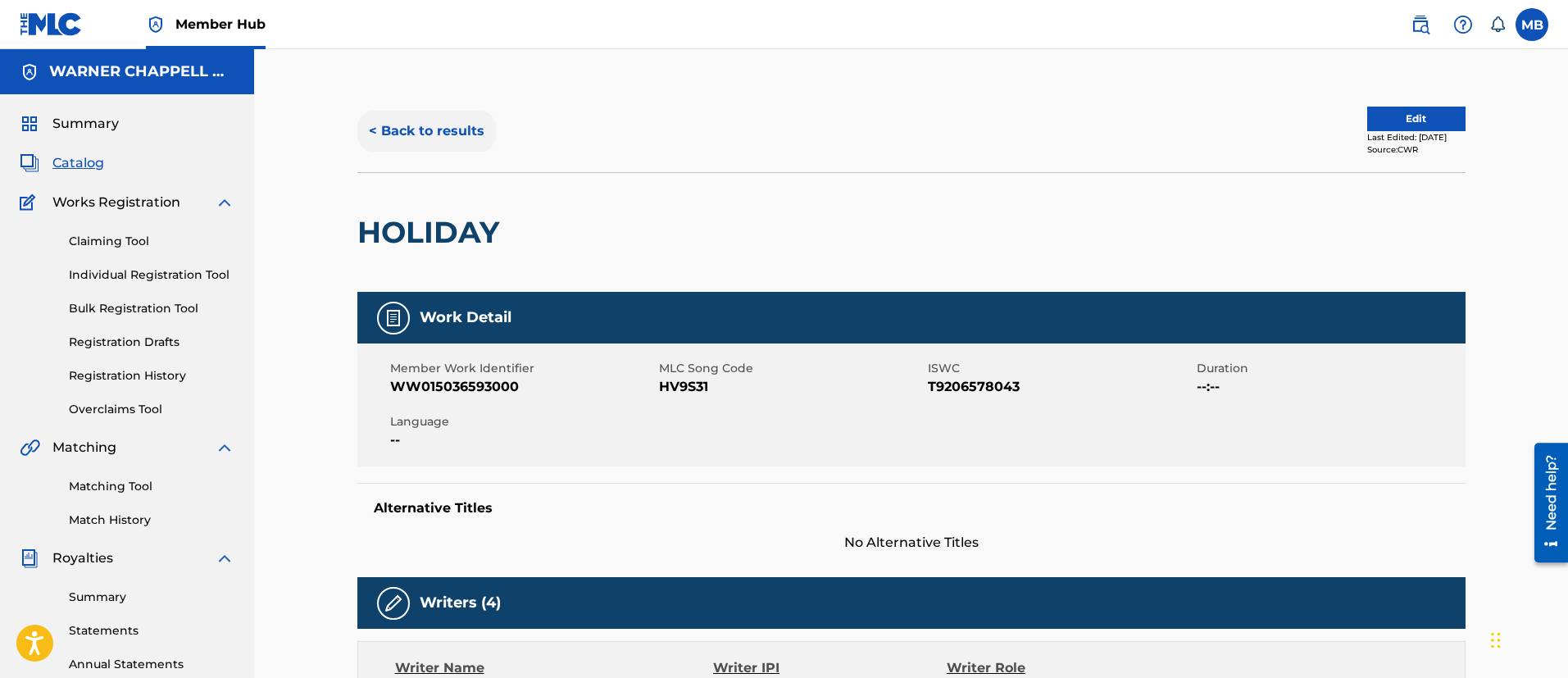
click at [404, 130] on button "< Back to results" at bounding box center [426, 130] width 139 height 41
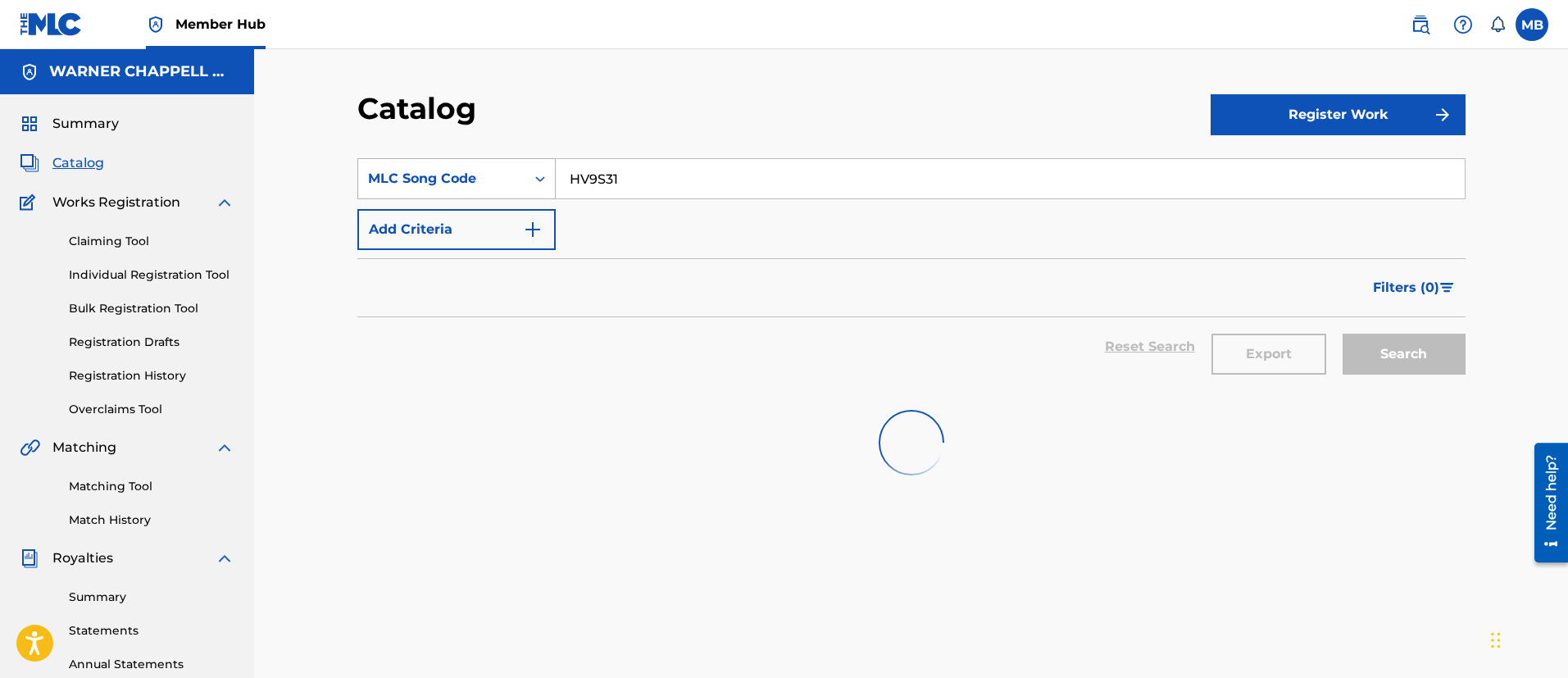
drag, startPoint x: 654, startPoint y: 182, endPoint x: 482, endPoint y: 179, distance: 172.0
click at [489, 180] on div "SearchWithCriteriad81859a8-5583-4d11-911f-f38f99d8ede8 MLC Song Code HV9S31" at bounding box center [911, 178] width 1108 height 41
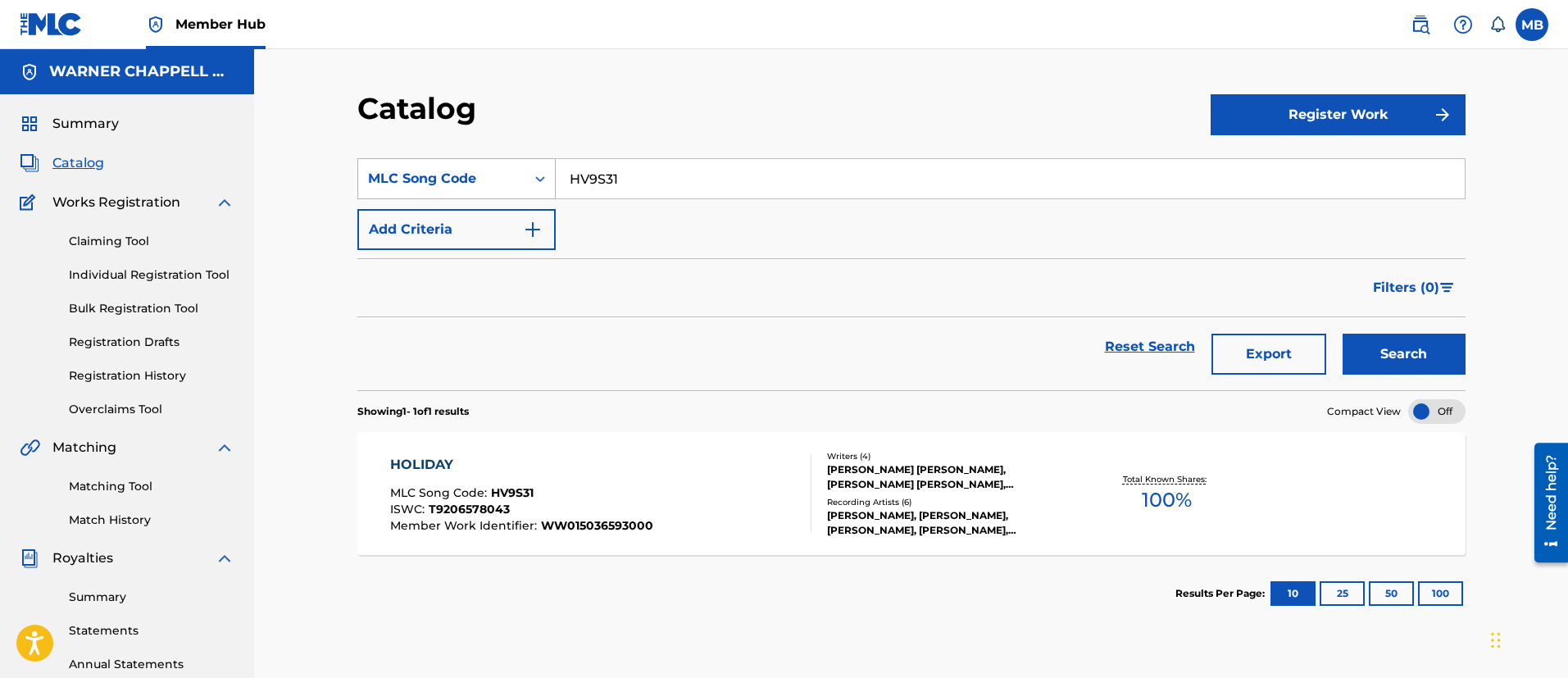
paste input "VB4UNH"
click at [1342, 334] on button "Search" at bounding box center [1404, 354] width 123 height 41
click at [578, 175] on input "VB4UNH" at bounding box center [1010, 179] width 909 height 40
paste input "HC0LFL"
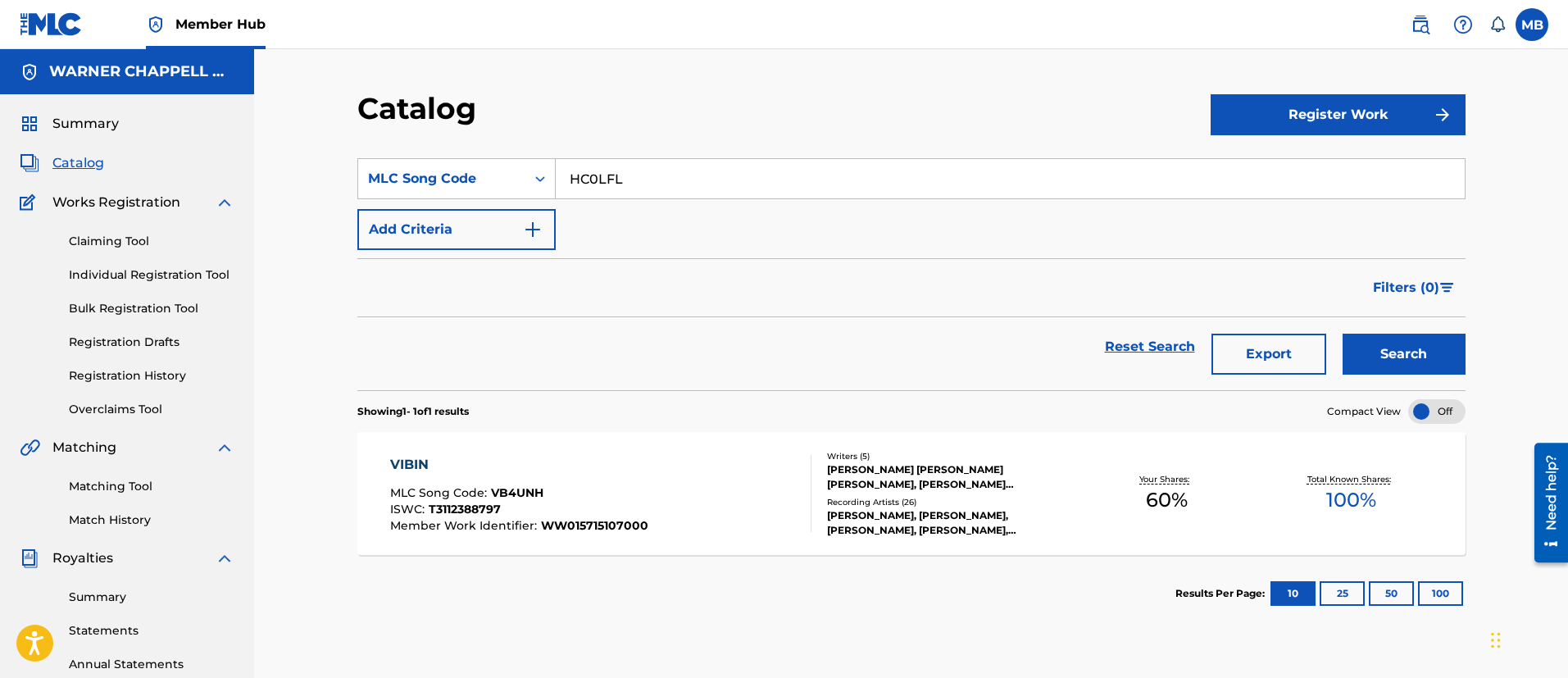
type input "HC0LFL"
click at [1342, 334] on button "Search" at bounding box center [1404, 354] width 123 height 41
